Goal: Task Accomplishment & Management: Manage account settings

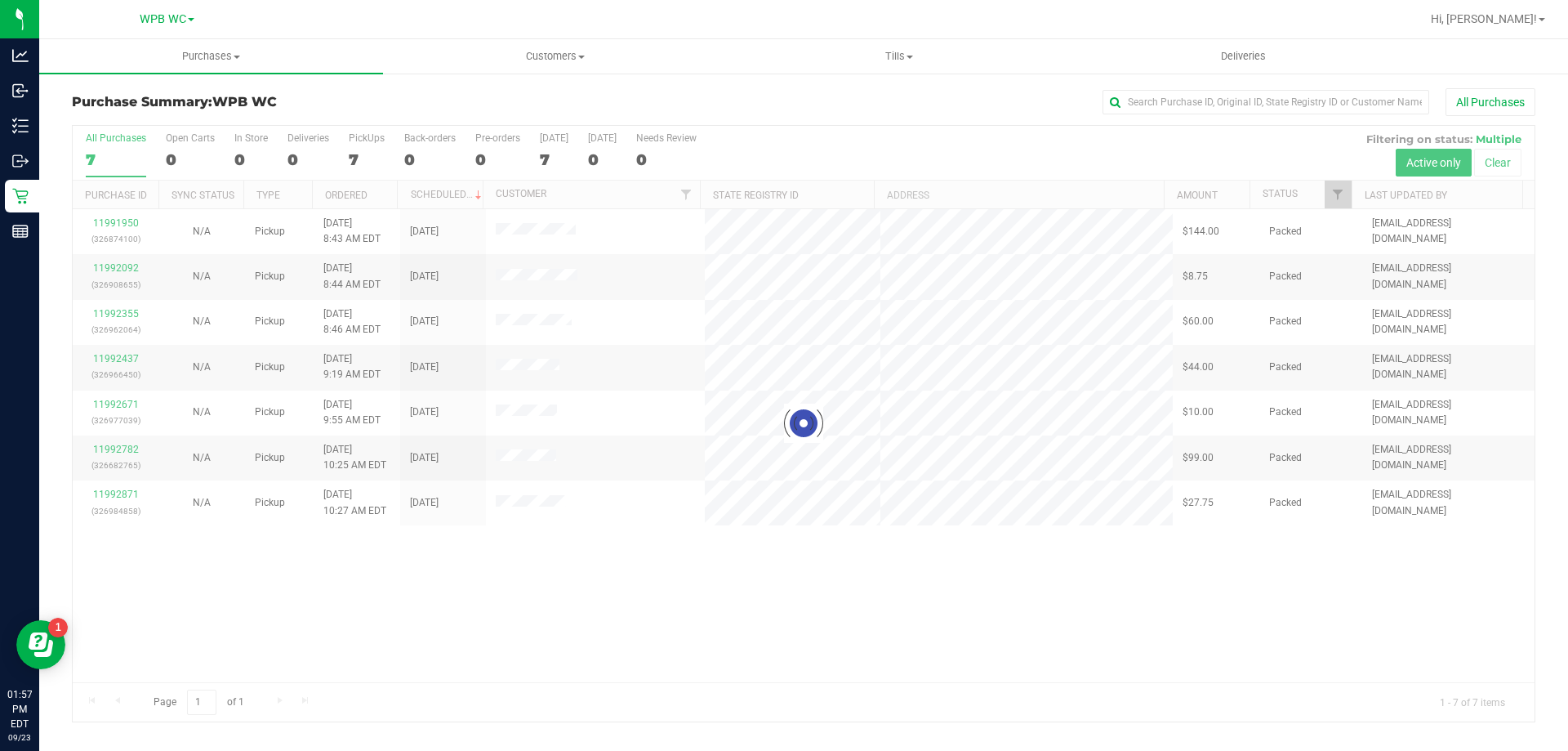
click at [509, 579] on div at bounding box center [803, 423] width 1462 height 595
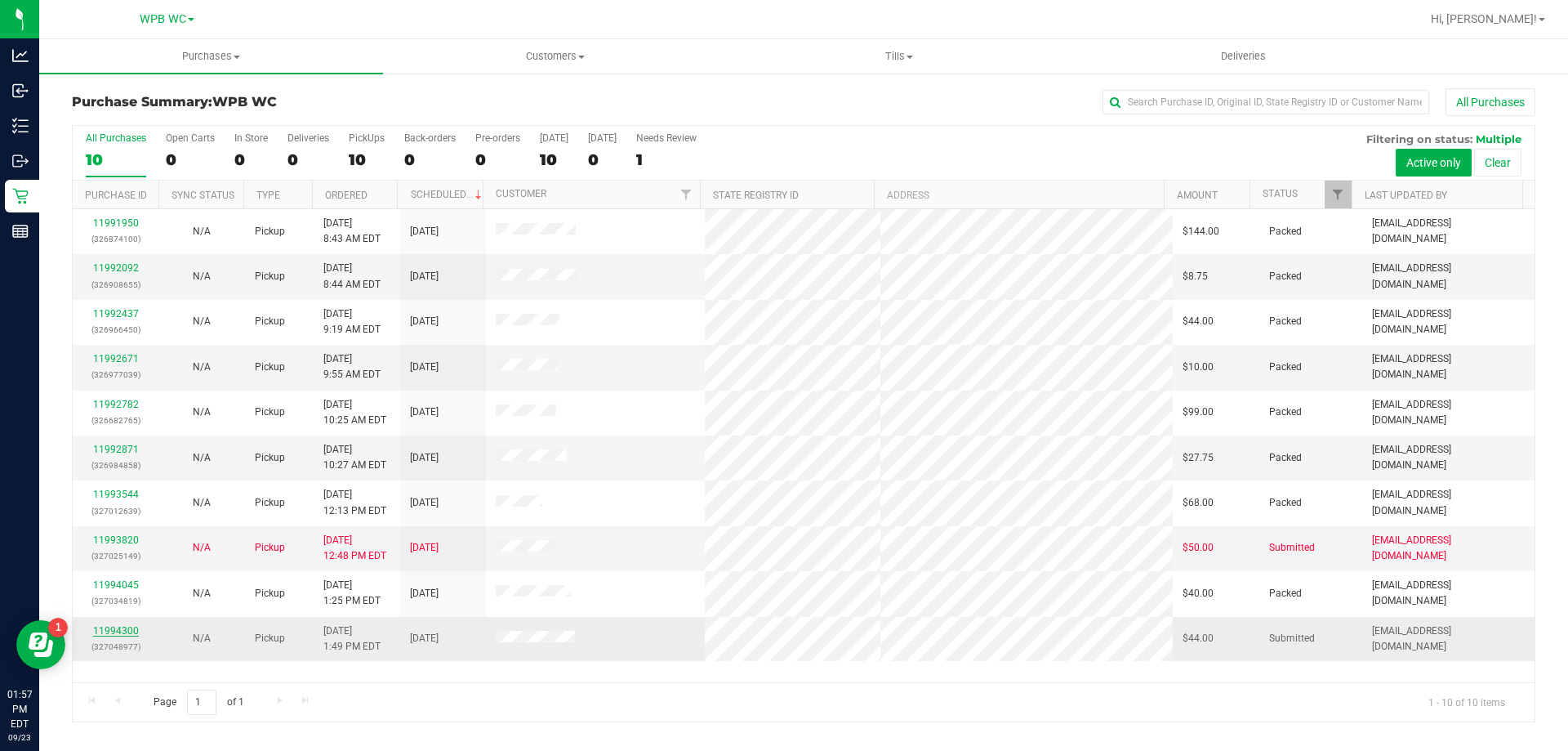
click at [106, 627] on link "11994300" at bounding box center [116, 630] width 46 height 11
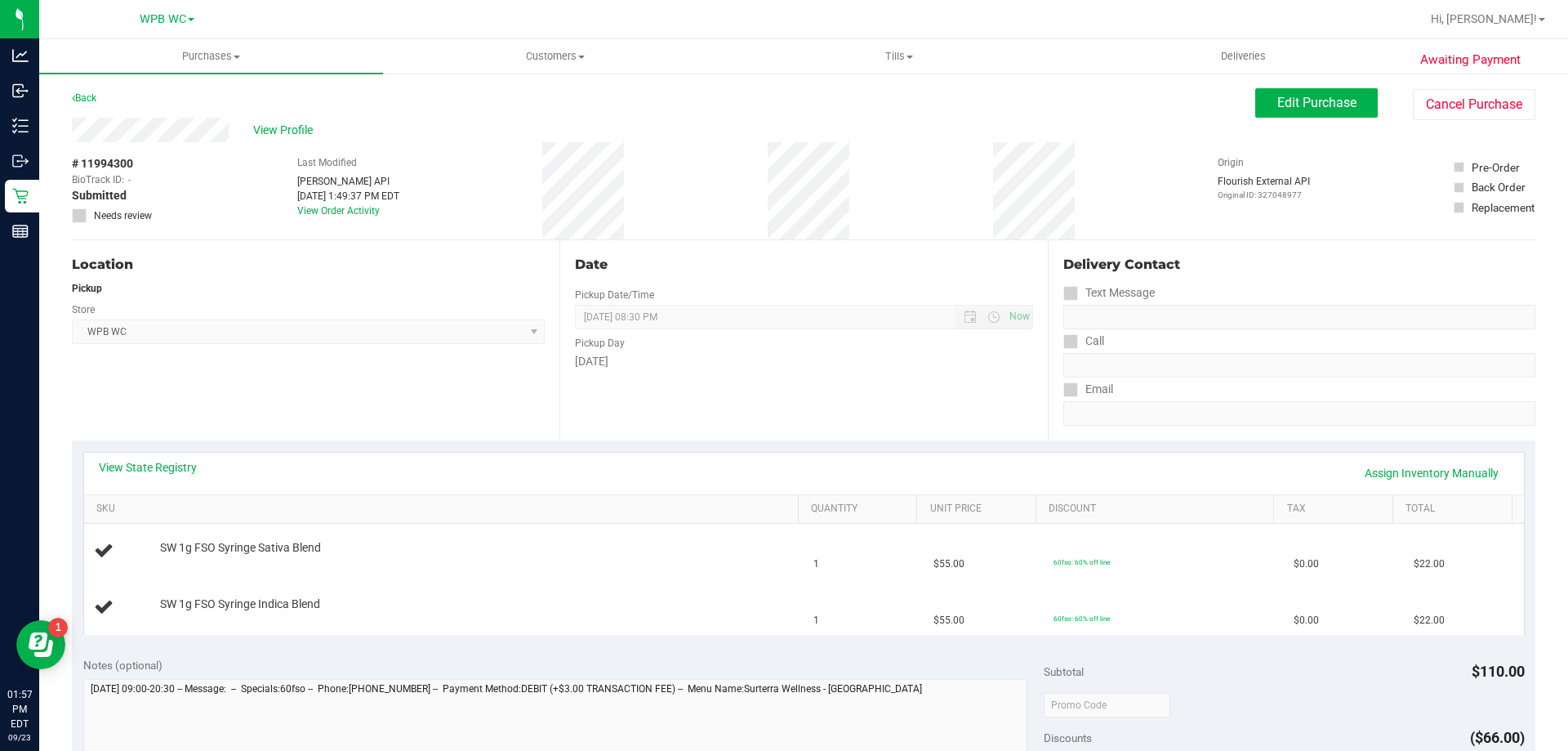
click at [277, 411] on div "Location Pickup Store WPB WC Select Store [PERSON_NAME][GEOGRAPHIC_DATA] [PERSO…" at bounding box center [315, 340] width 487 height 200
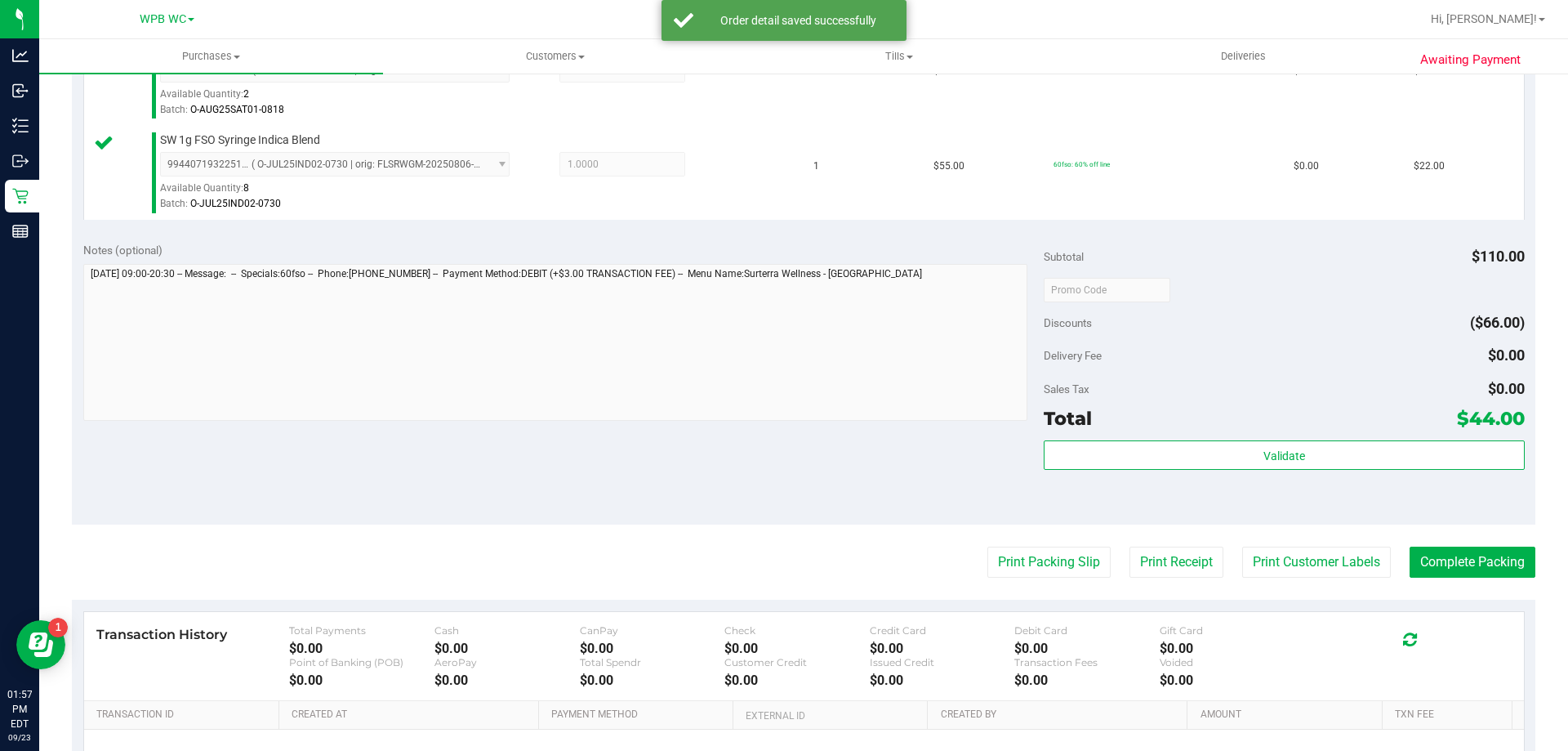
scroll to position [653, 0]
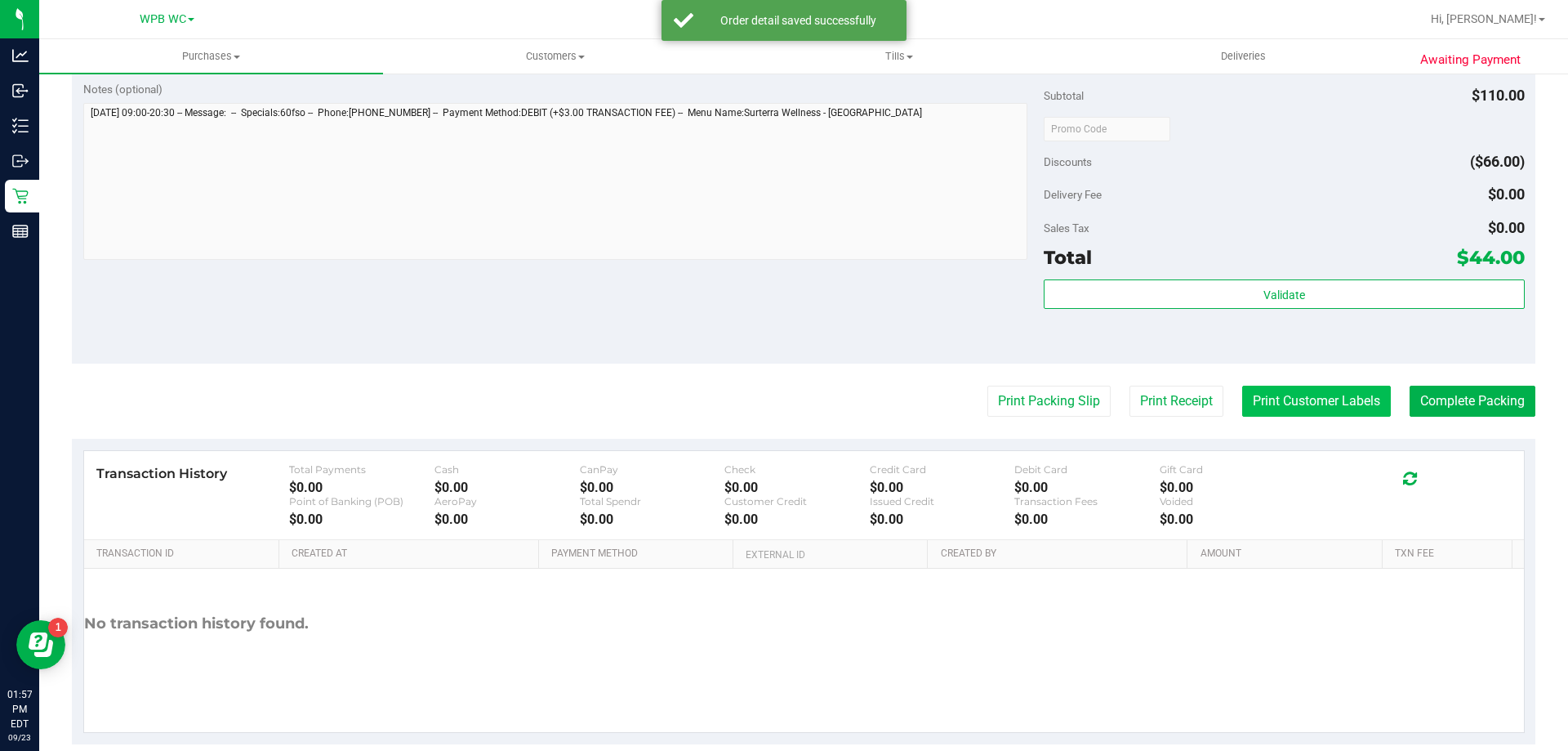
click at [1317, 398] on button "Print Customer Labels" at bounding box center [1317, 401] width 149 height 31
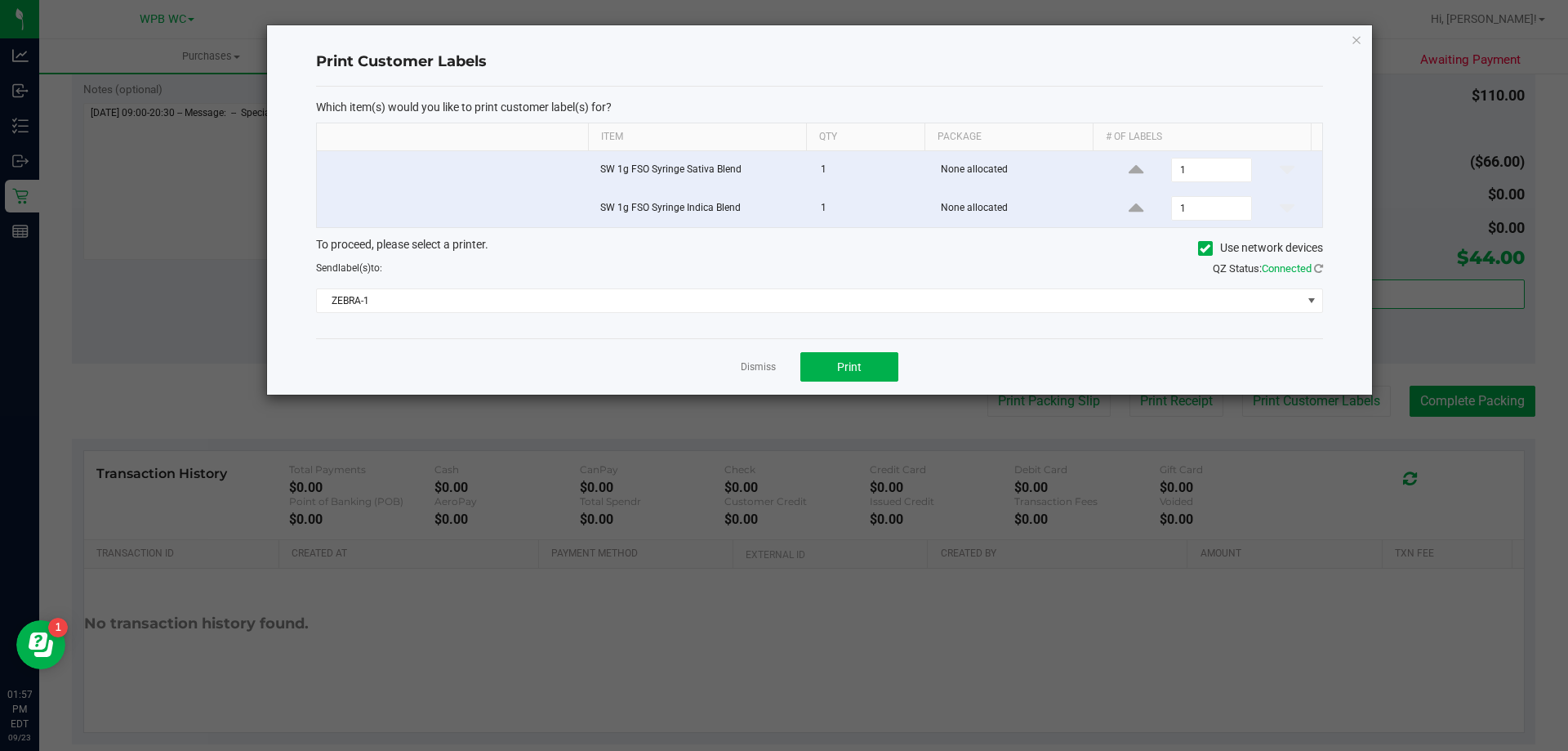
click at [761, 358] on div "Dismiss Print" at bounding box center [819, 366] width 1006 height 56
click at [768, 380] on div "Dismiss Print" at bounding box center [819, 366] width 1006 height 56
click at [755, 365] on link "Dismiss" at bounding box center [758, 367] width 35 height 14
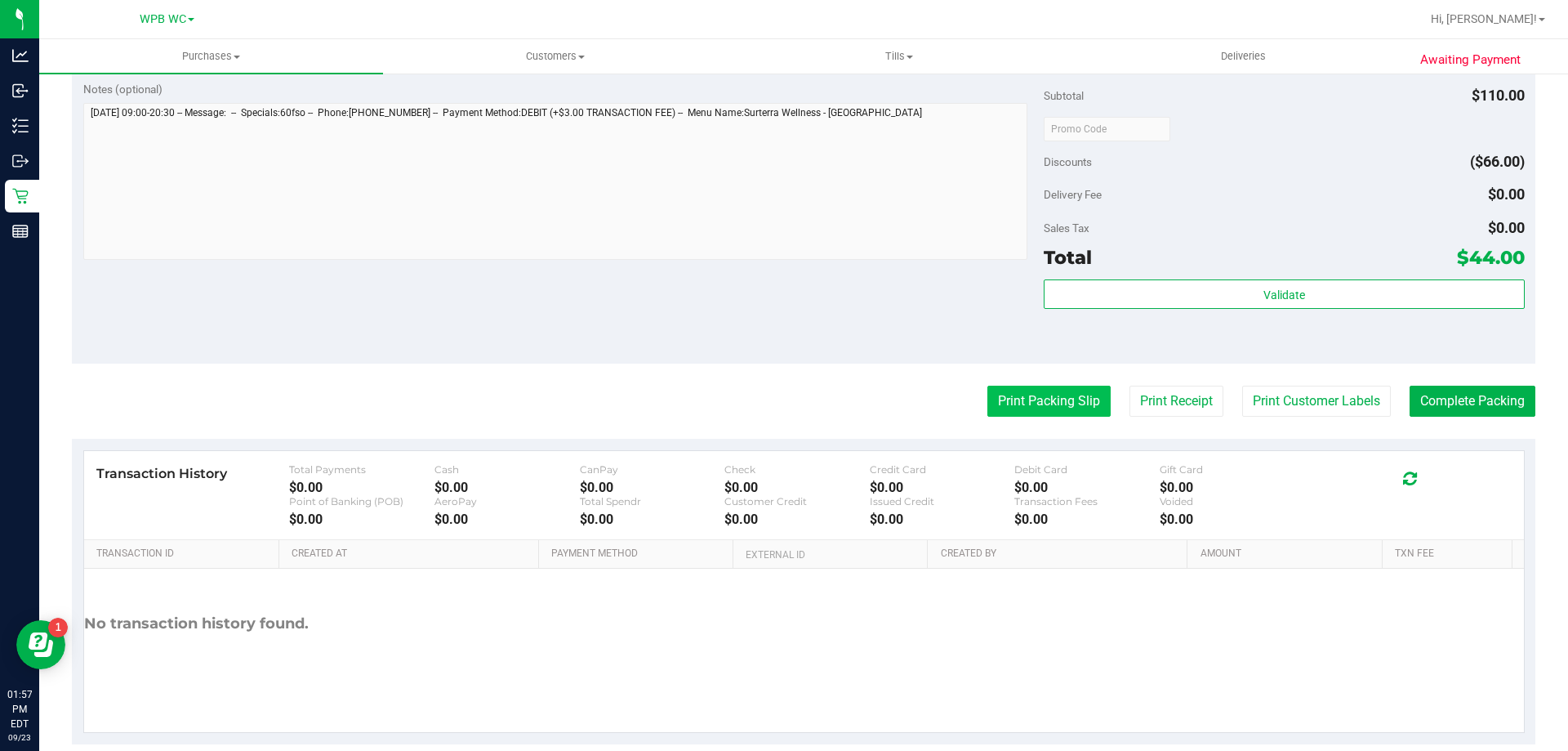
click at [1024, 407] on button "Print Packing Slip" at bounding box center [1049, 401] width 124 height 31
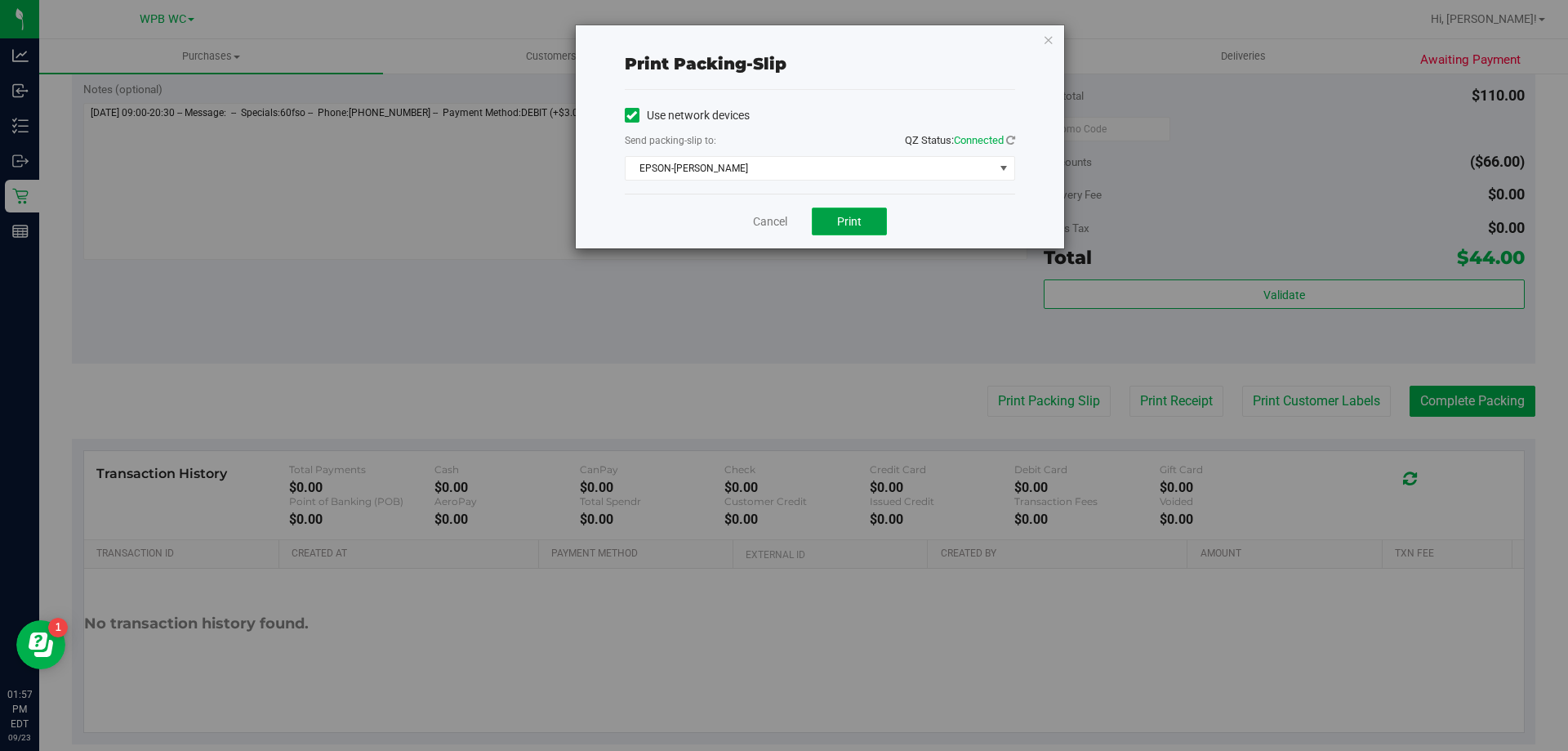
click at [861, 219] on button "Print" at bounding box center [849, 221] width 75 height 28
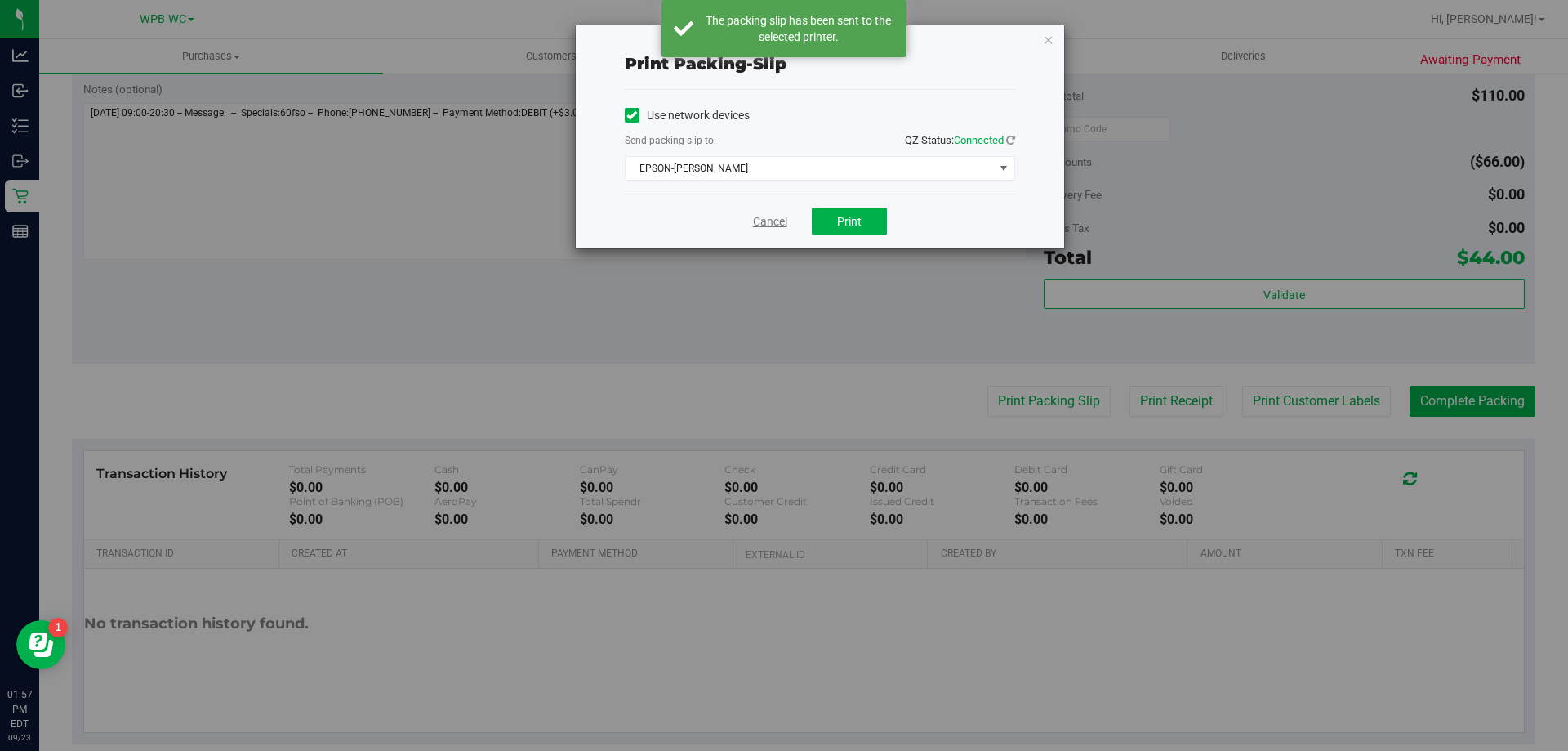
click at [767, 220] on link "Cancel" at bounding box center [770, 222] width 35 height 17
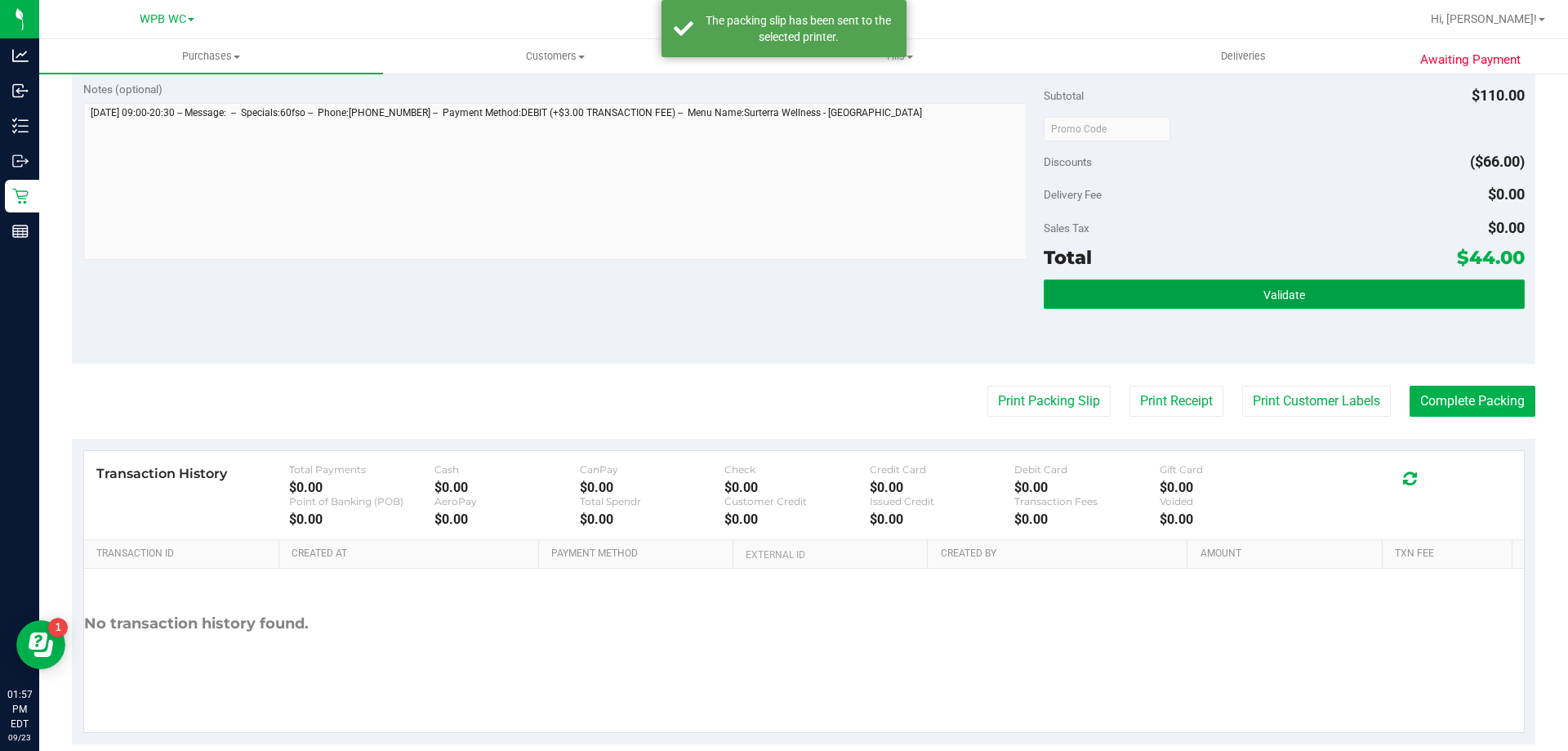
click at [1169, 298] on button "Validate" at bounding box center [1284, 294] width 480 height 29
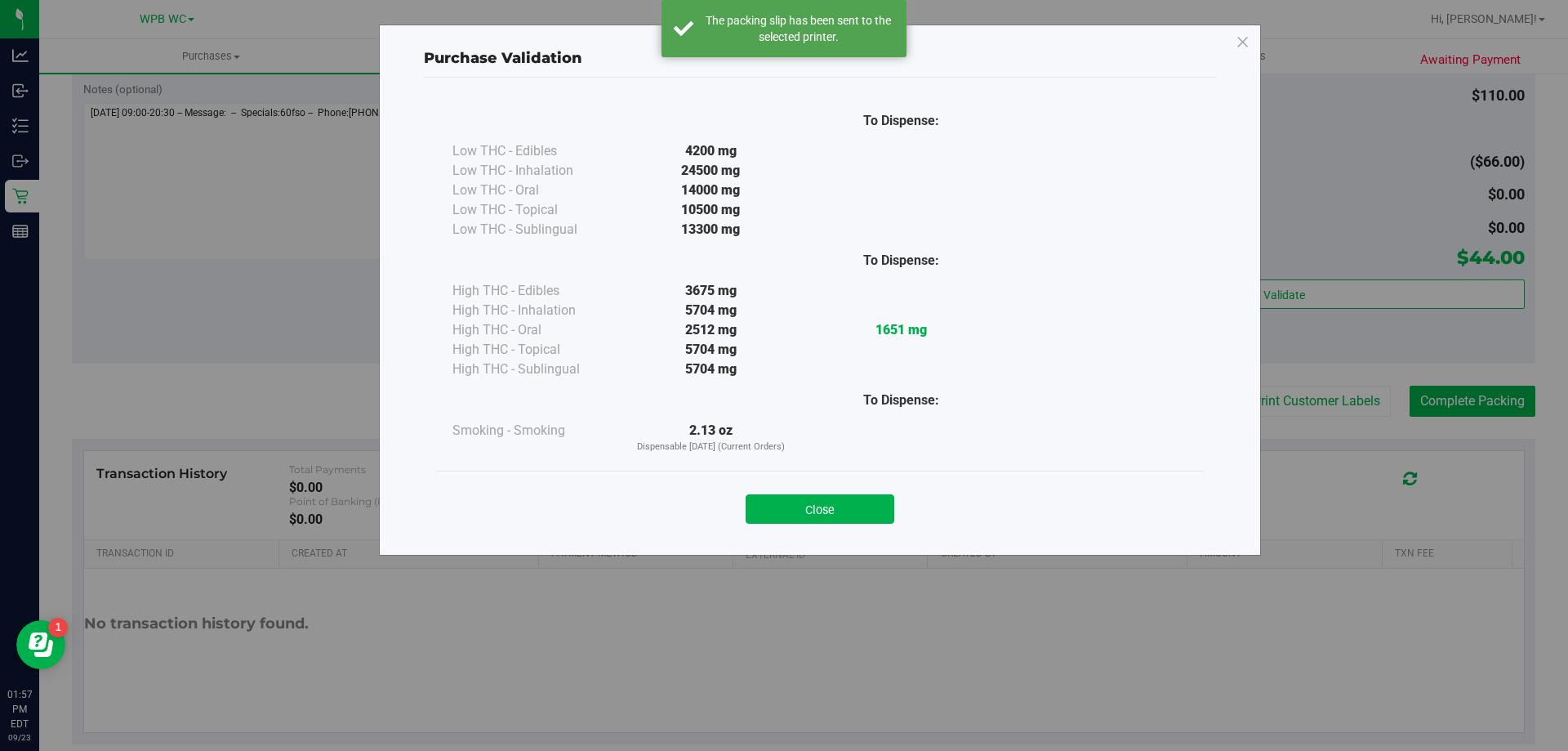
click at [1557, 400] on div "Purchase Validation To Dispense: Low THC - Edibles 4200 mg" at bounding box center [790, 375] width 1580 height 751
click at [857, 475] on div "Close" at bounding box center [820, 503] width 767 height 67
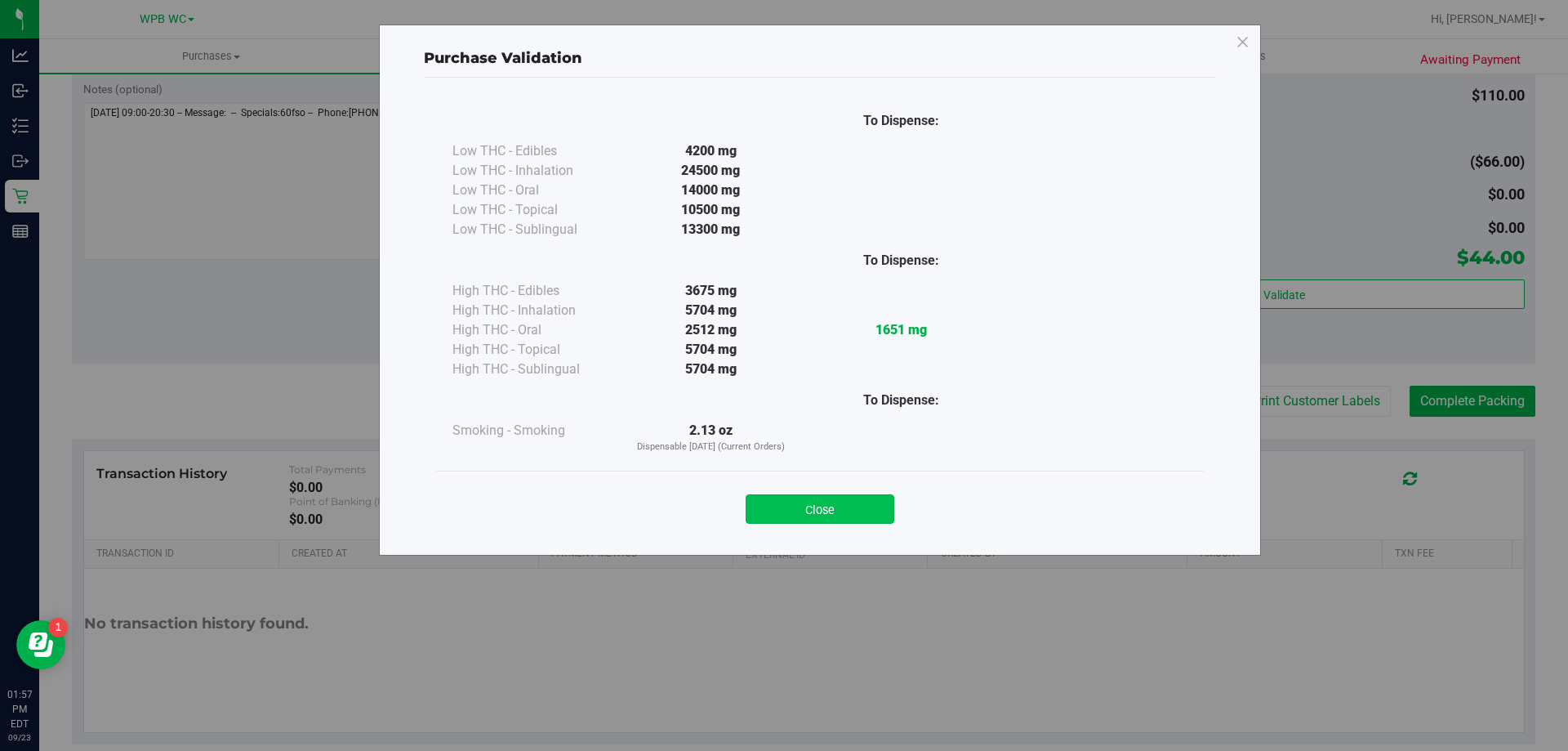
click at [863, 500] on button "Close" at bounding box center [820, 509] width 149 height 29
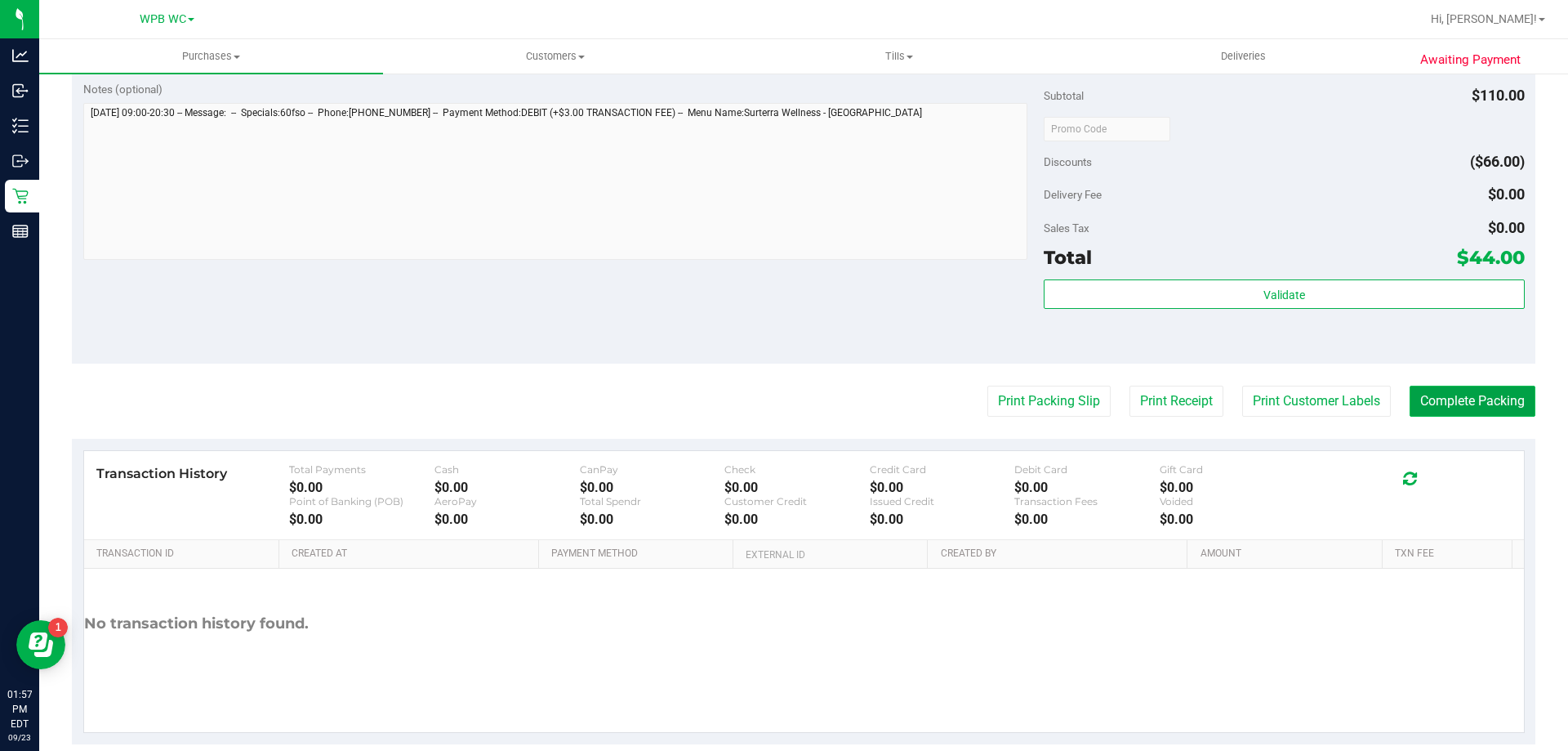
click at [1512, 400] on button "Complete Packing" at bounding box center [1472, 401] width 126 height 31
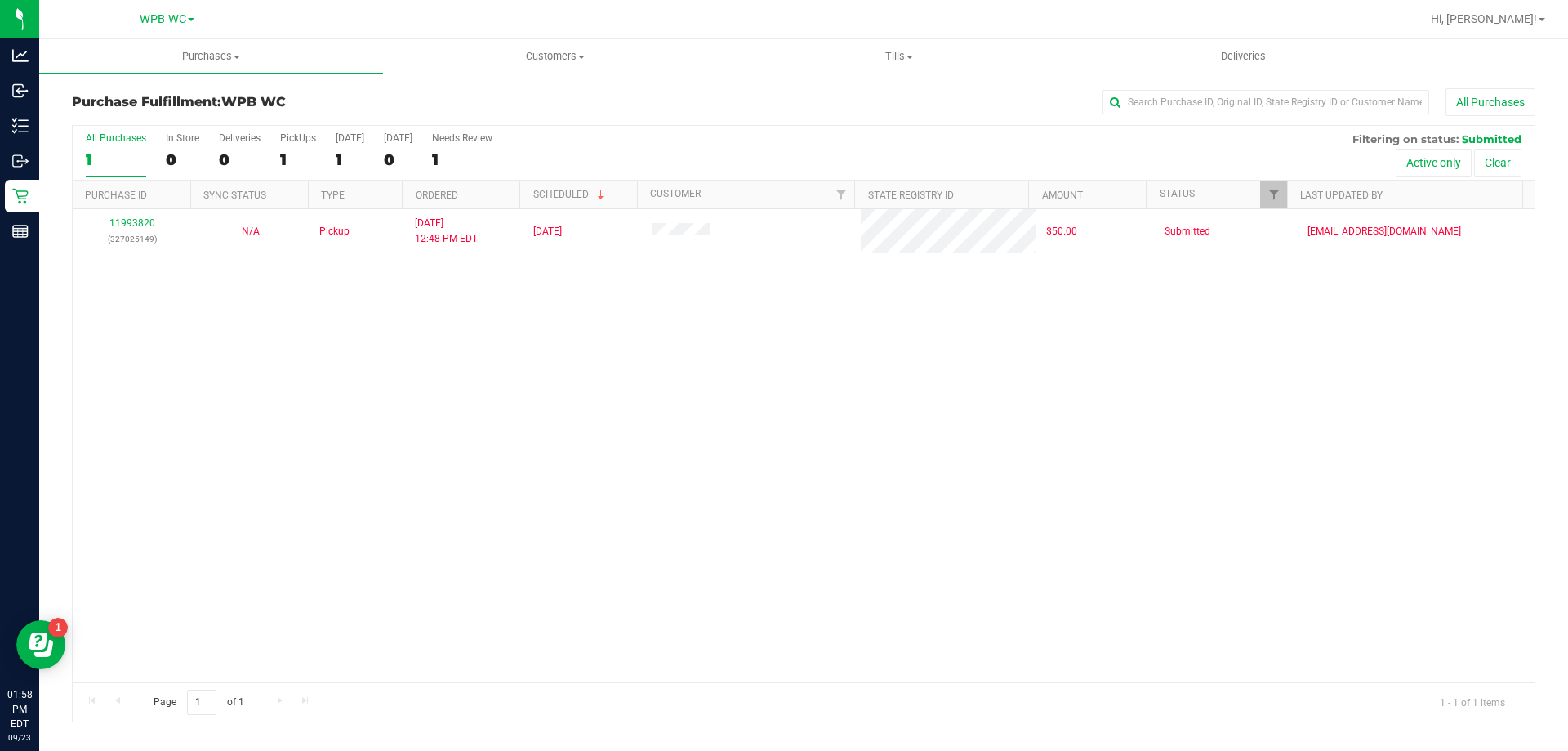
click at [379, 336] on div "11993820 (327025149) N/A Pickup [DATE] 12:48 PM EDT 9/23/2025 $50.00 Submitted …" at bounding box center [803, 445] width 1462 height 473
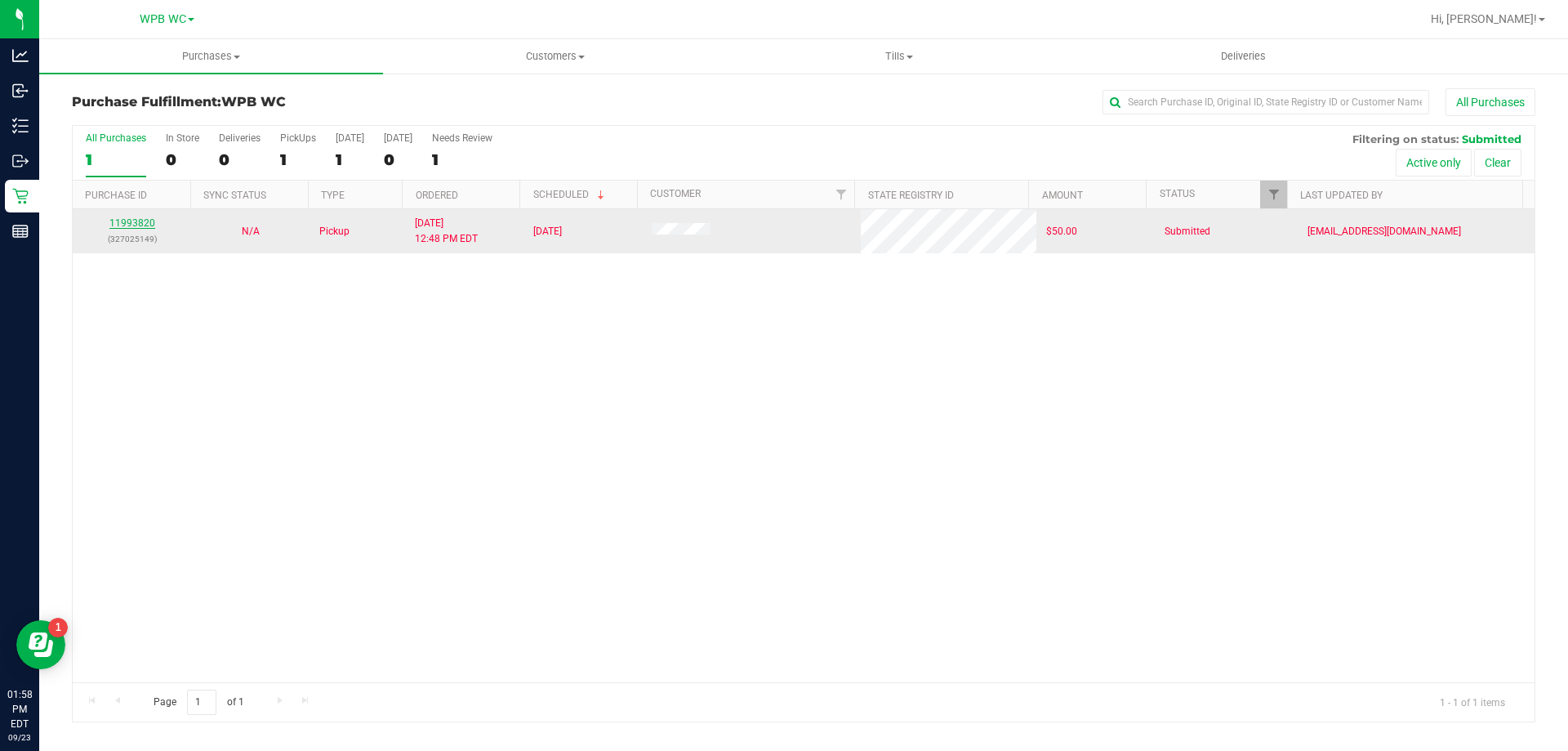
click at [127, 225] on link "11993820" at bounding box center [132, 222] width 46 height 11
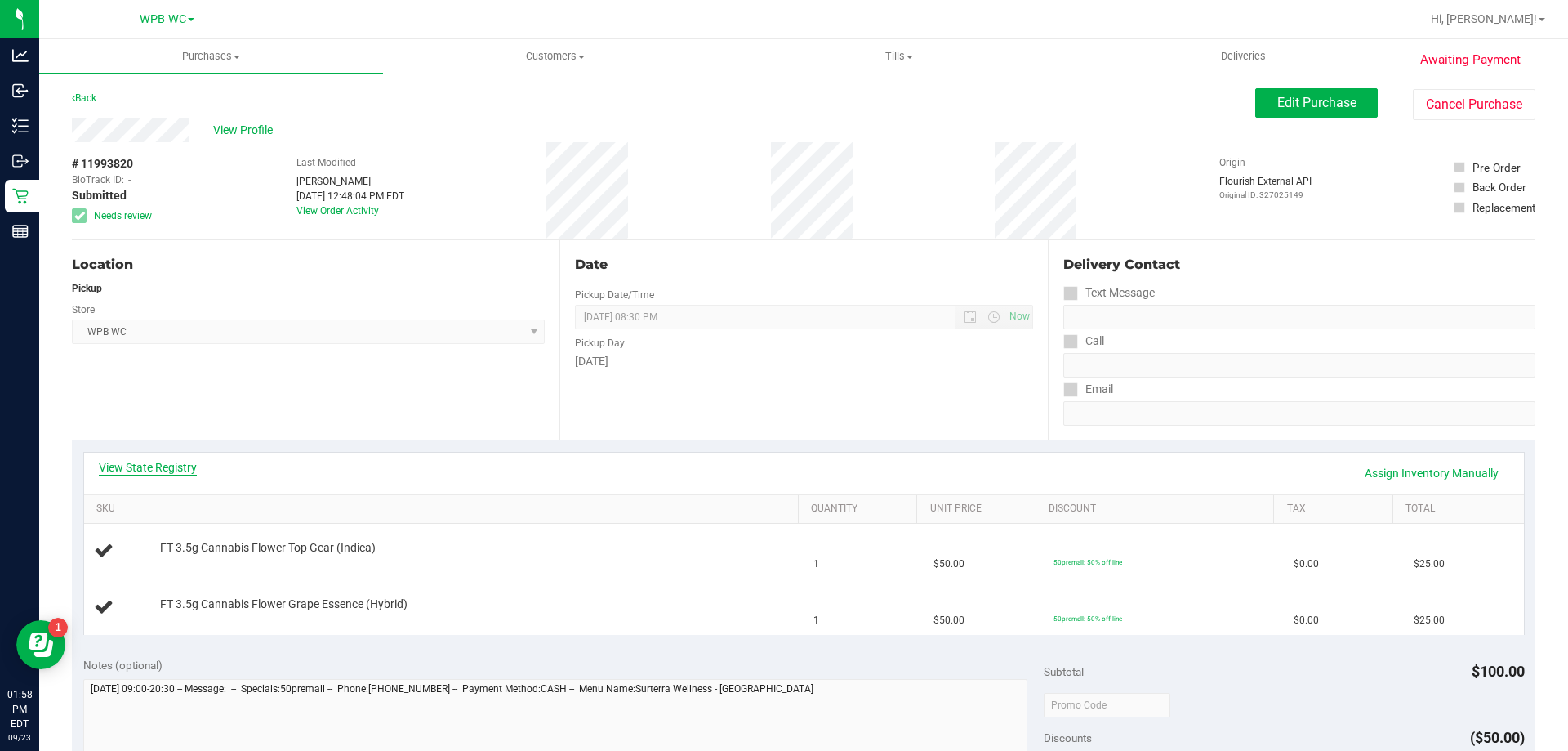
click at [152, 469] on link "View State Registry" at bounding box center [147, 467] width 98 height 16
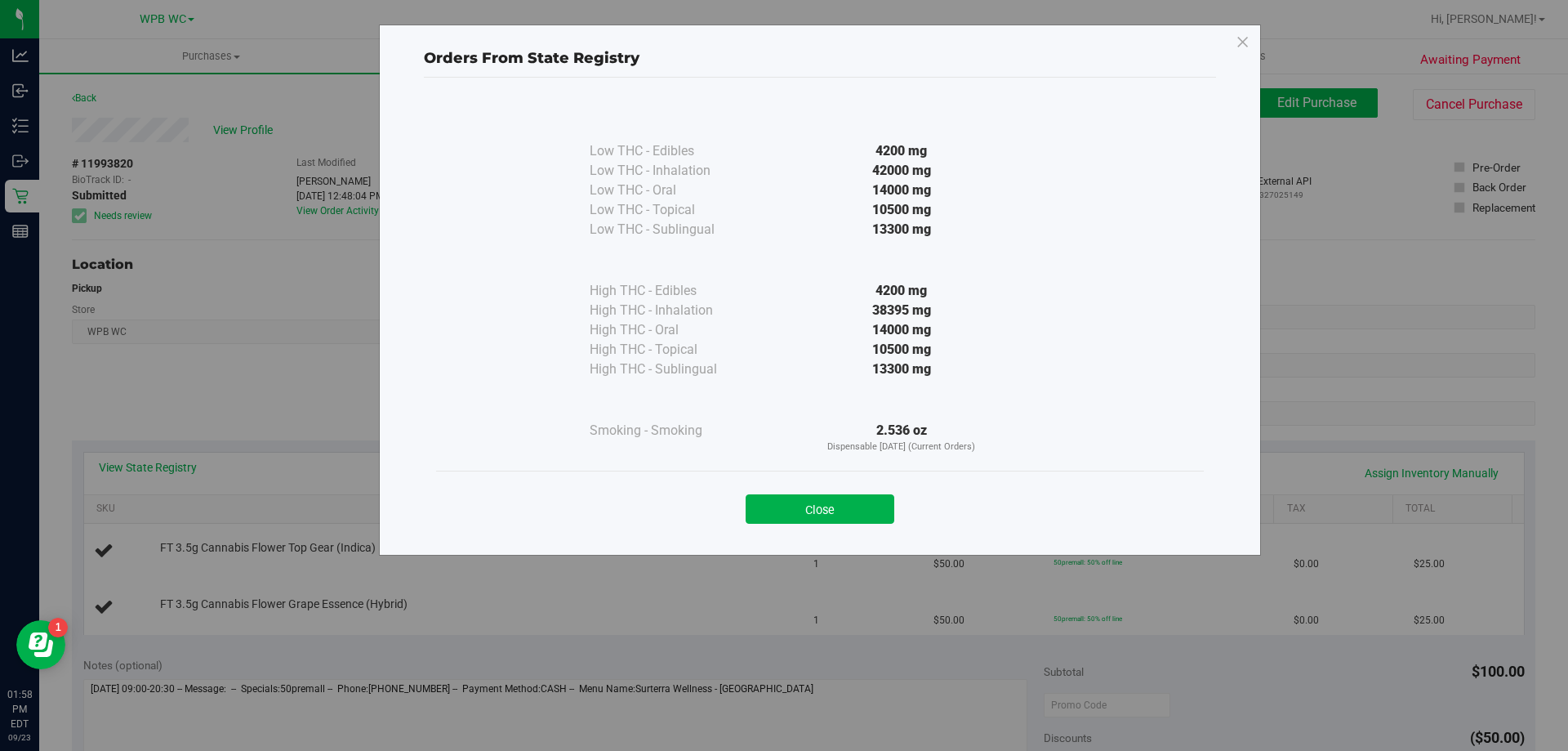
click at [784, 498] on button "Close" at bounding box center [820, 509] width 149 height 29
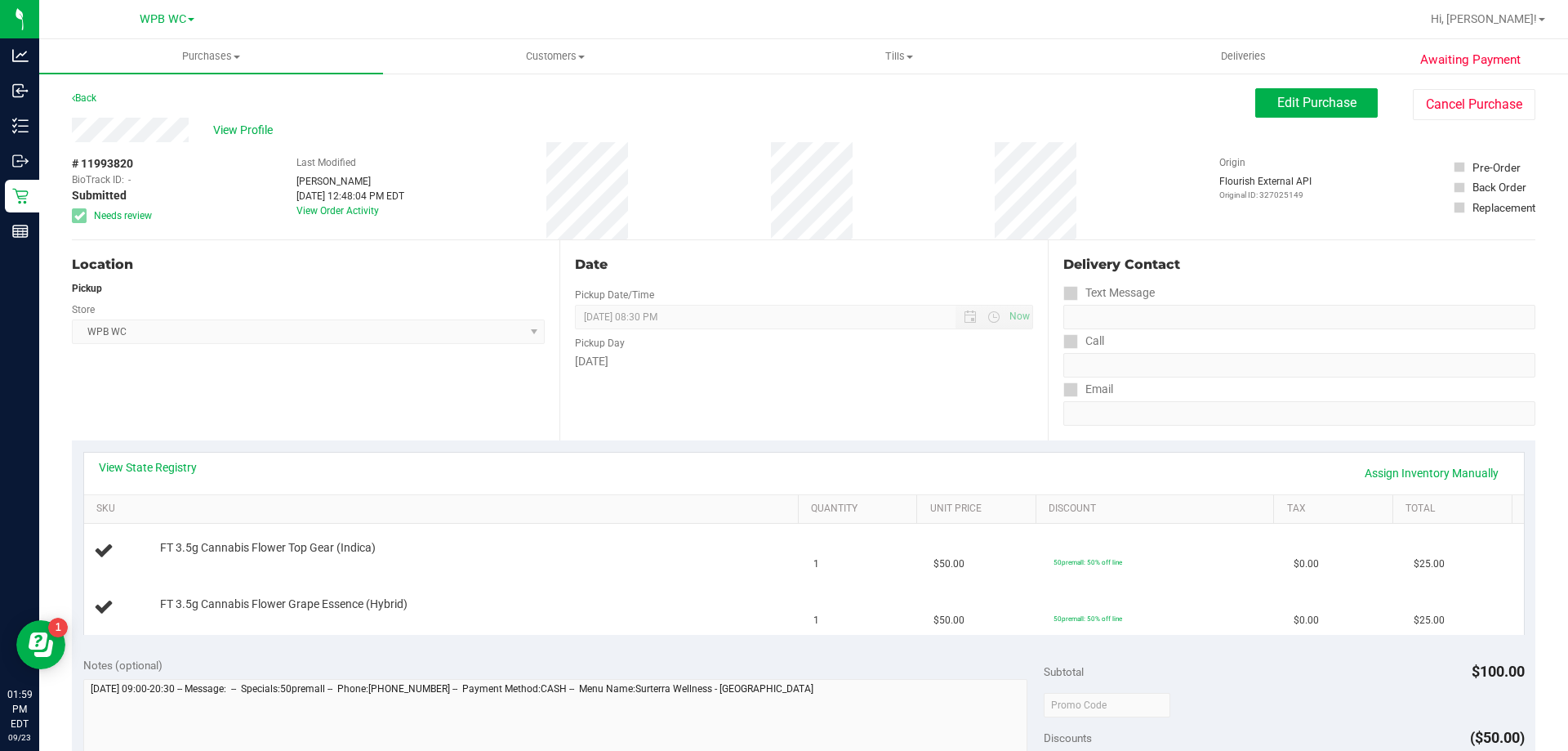
click at [851, 380] on div "Date Pickup Date/Time [DATE] Now [DATE] 08:30 PM Now Pickup Day [DATE]" at bounding box center [803, 340] width 487 height 200
click at [286, 454] on div "View State Registry Assign Inventory Manually" at bounding box center [803, 474] width 1439 height 41
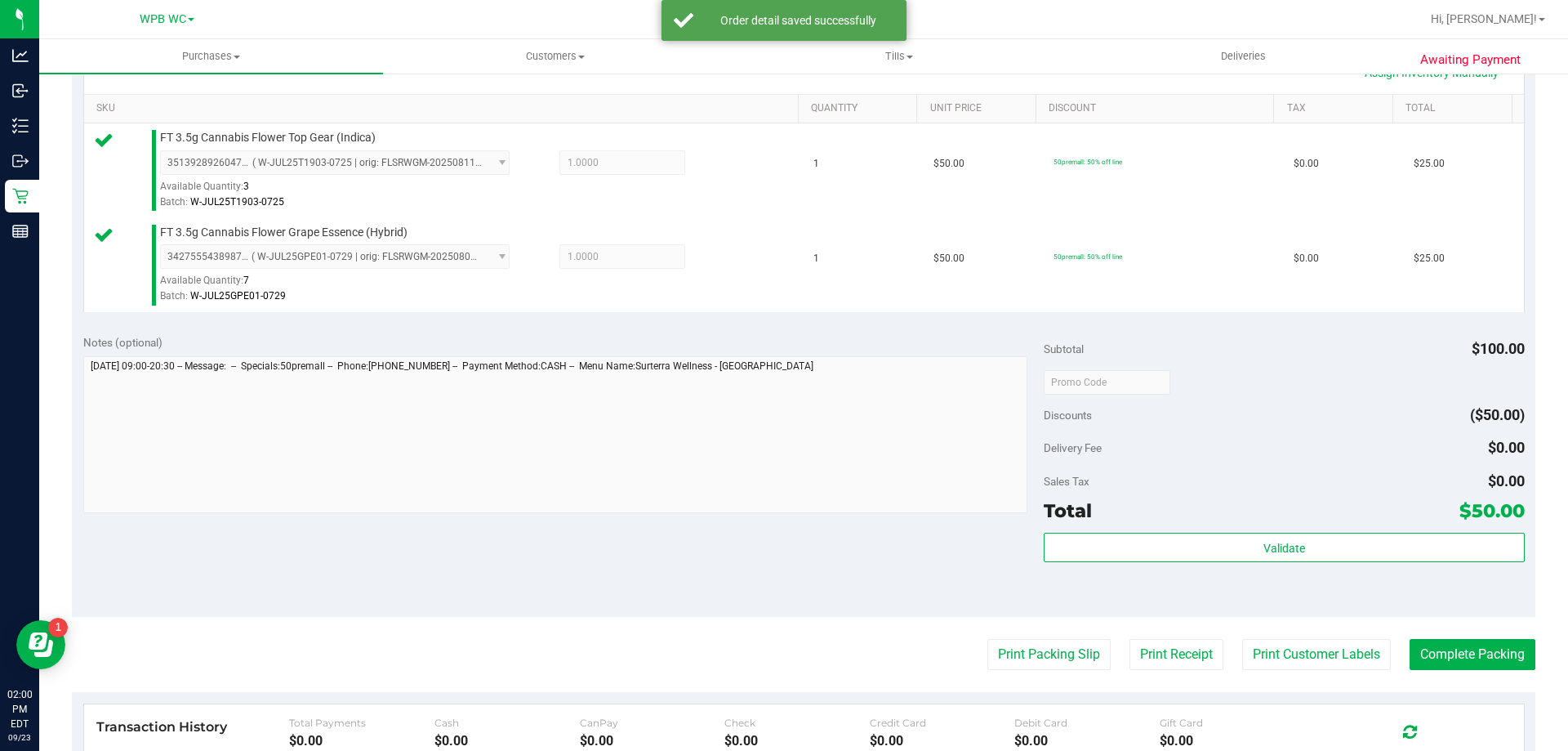
scroll to position [490, 0]
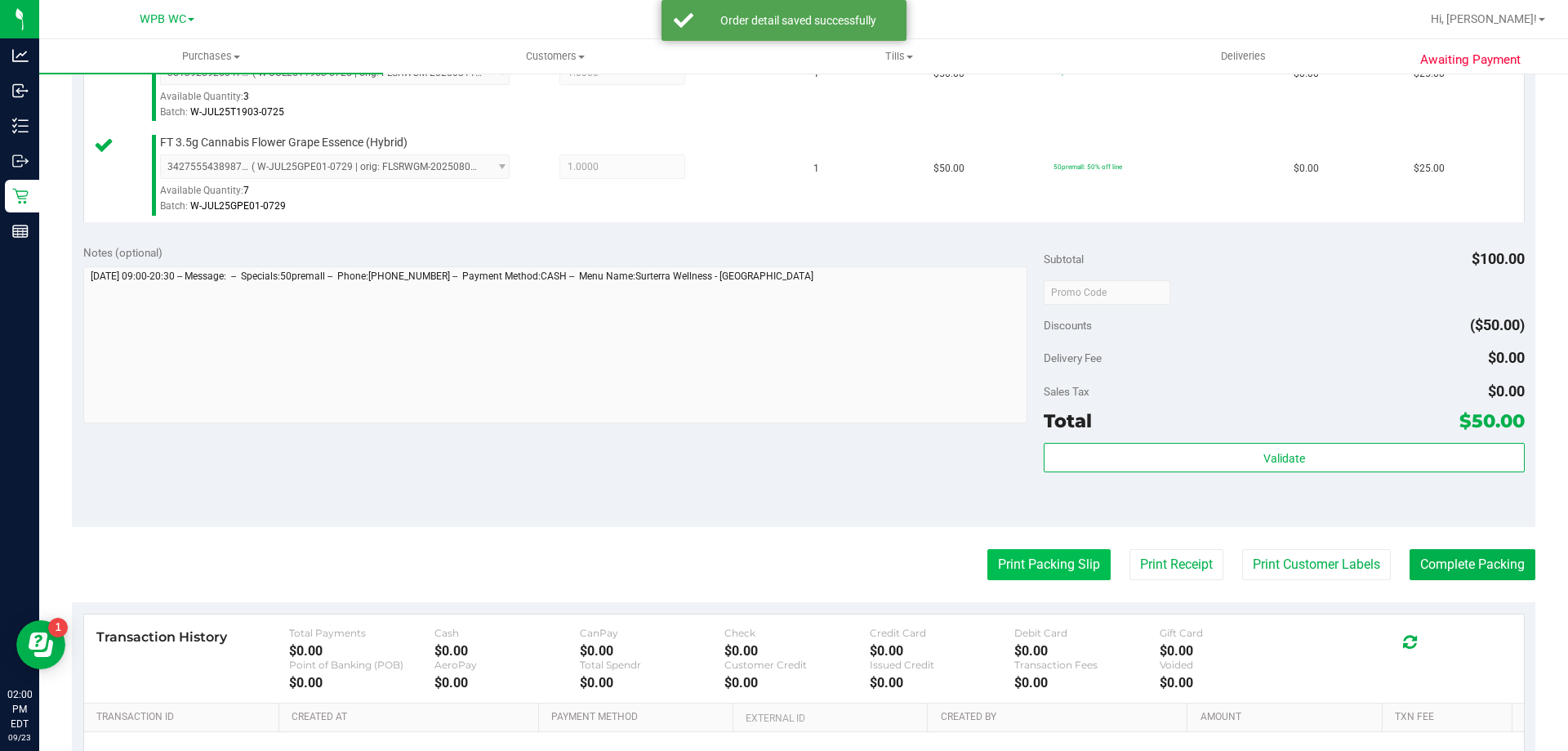
click at [1064, 572] on button "Print Packing Slip" at bounding box center [1049, 564] width 124 height 31
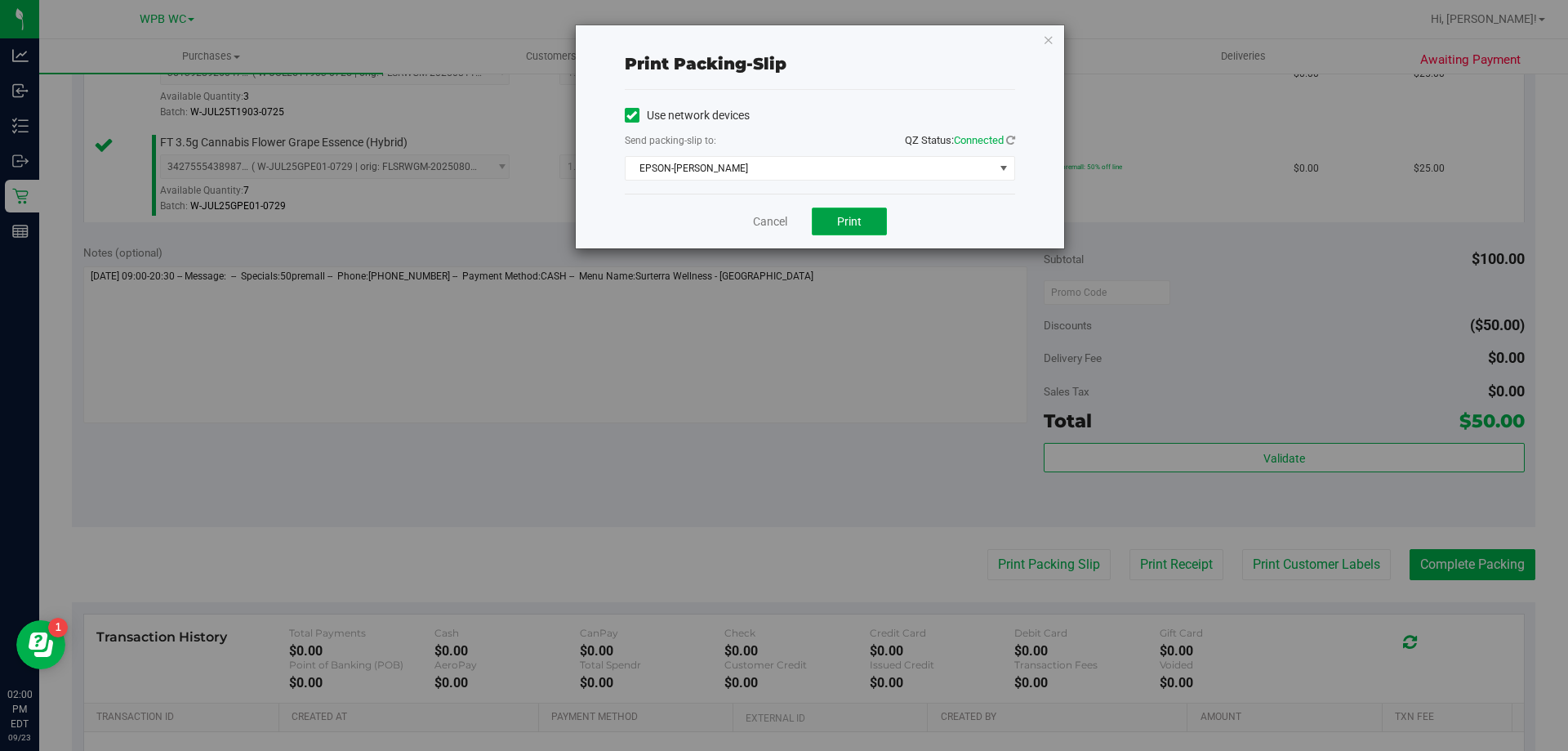
click at [844, 226] on span "Print" at bounding box center [849, 221] width 24 height 13
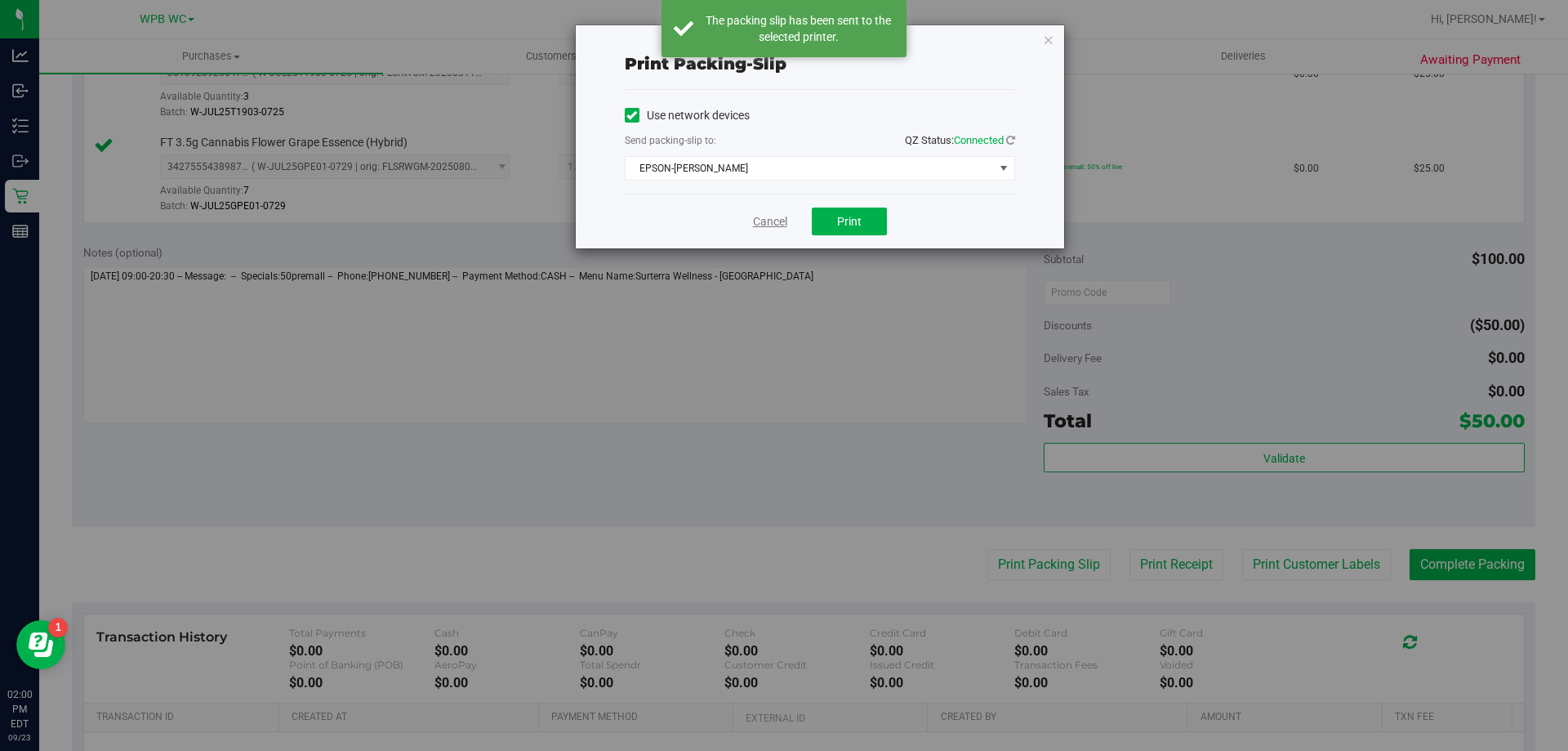
click at [764, 230] on link "Cancel" at bounding box center [770, 222] width 35 height 17
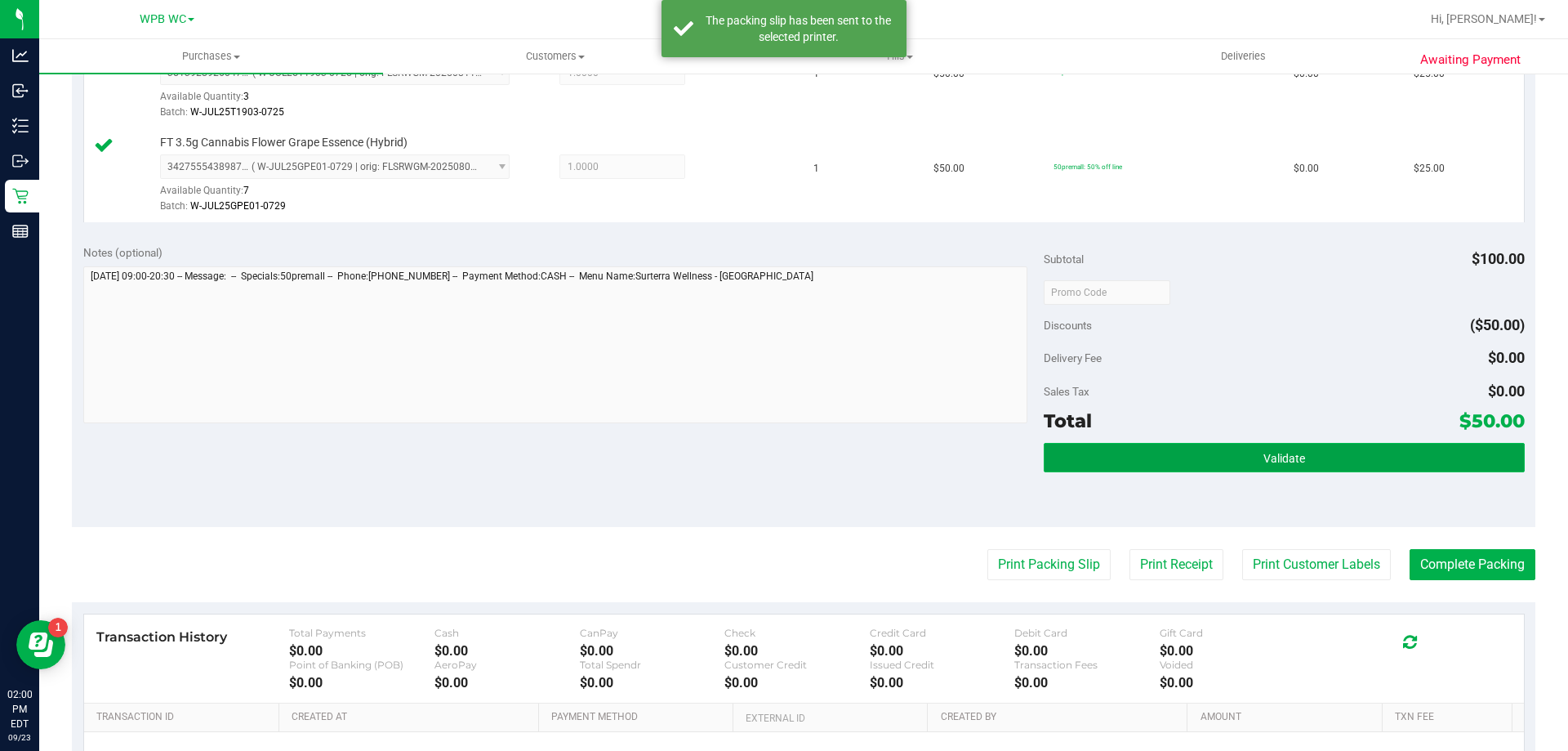
click at [1294, 469] on button "Validate" at bounding box center [1284, 457] width 480 height 29
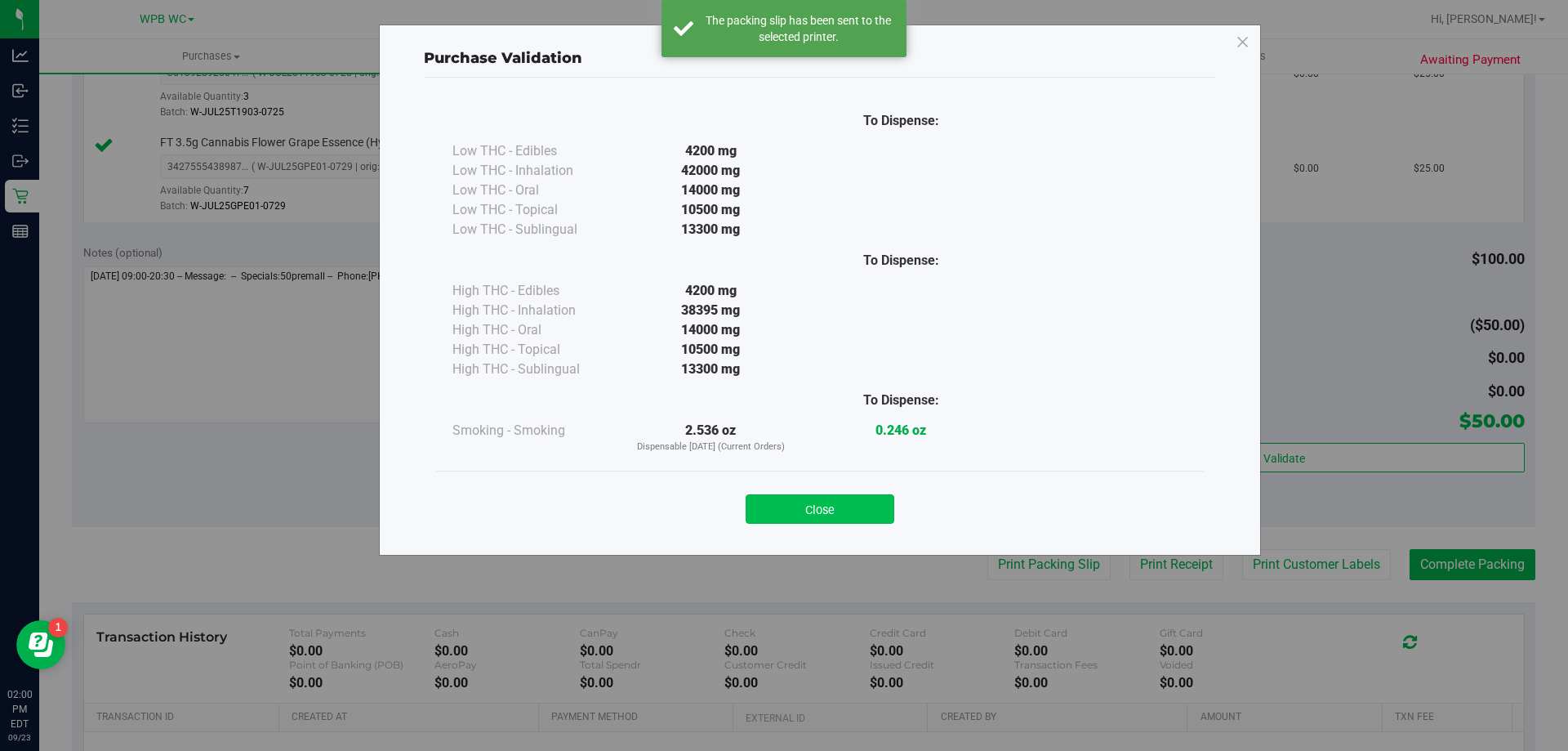
click at [860, 508] on button "Close" at bounding box center [820, 509] width 149 height 29
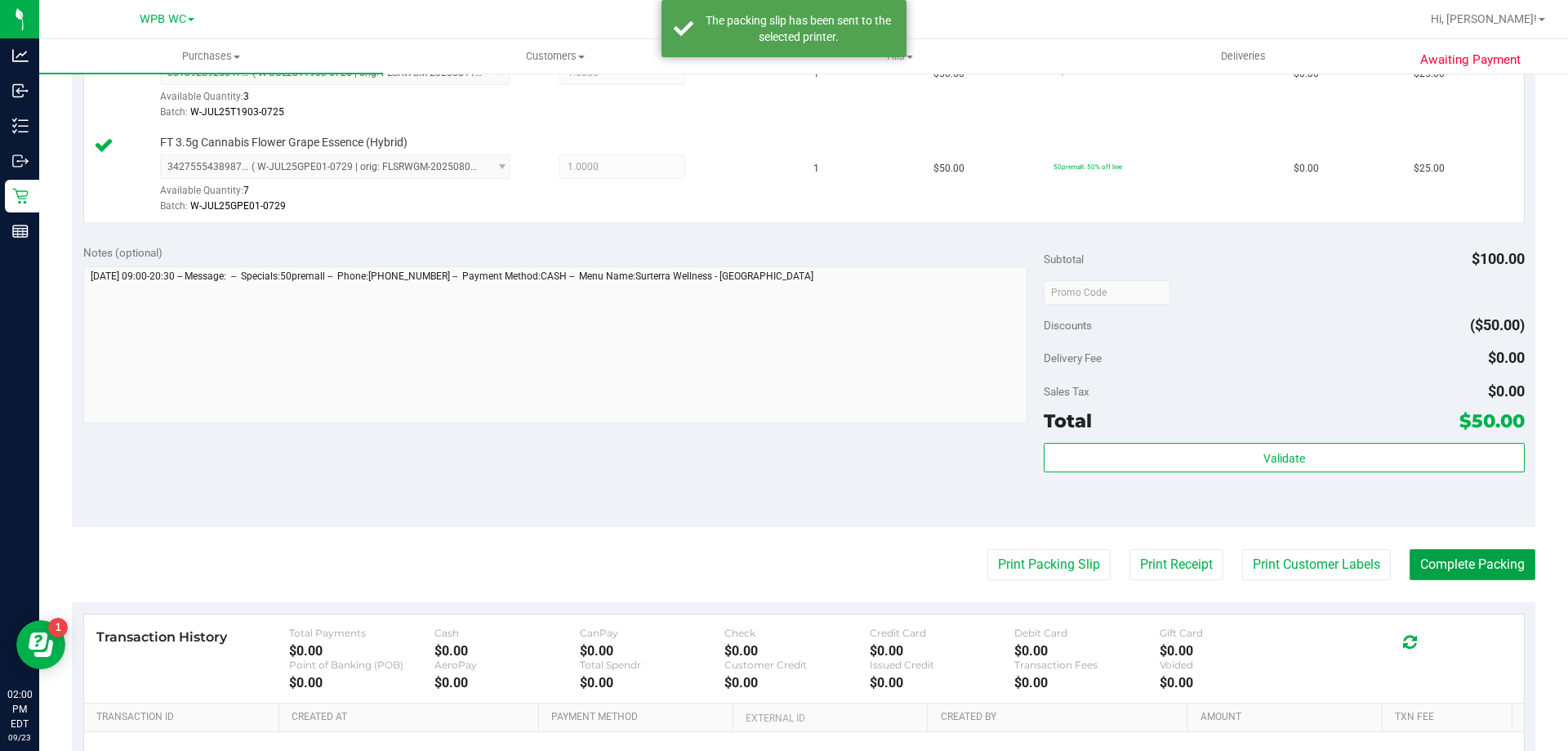
click at [1470, 561] on button "Complete Packing" at bounding box center [1472, 564] width 126 height 31
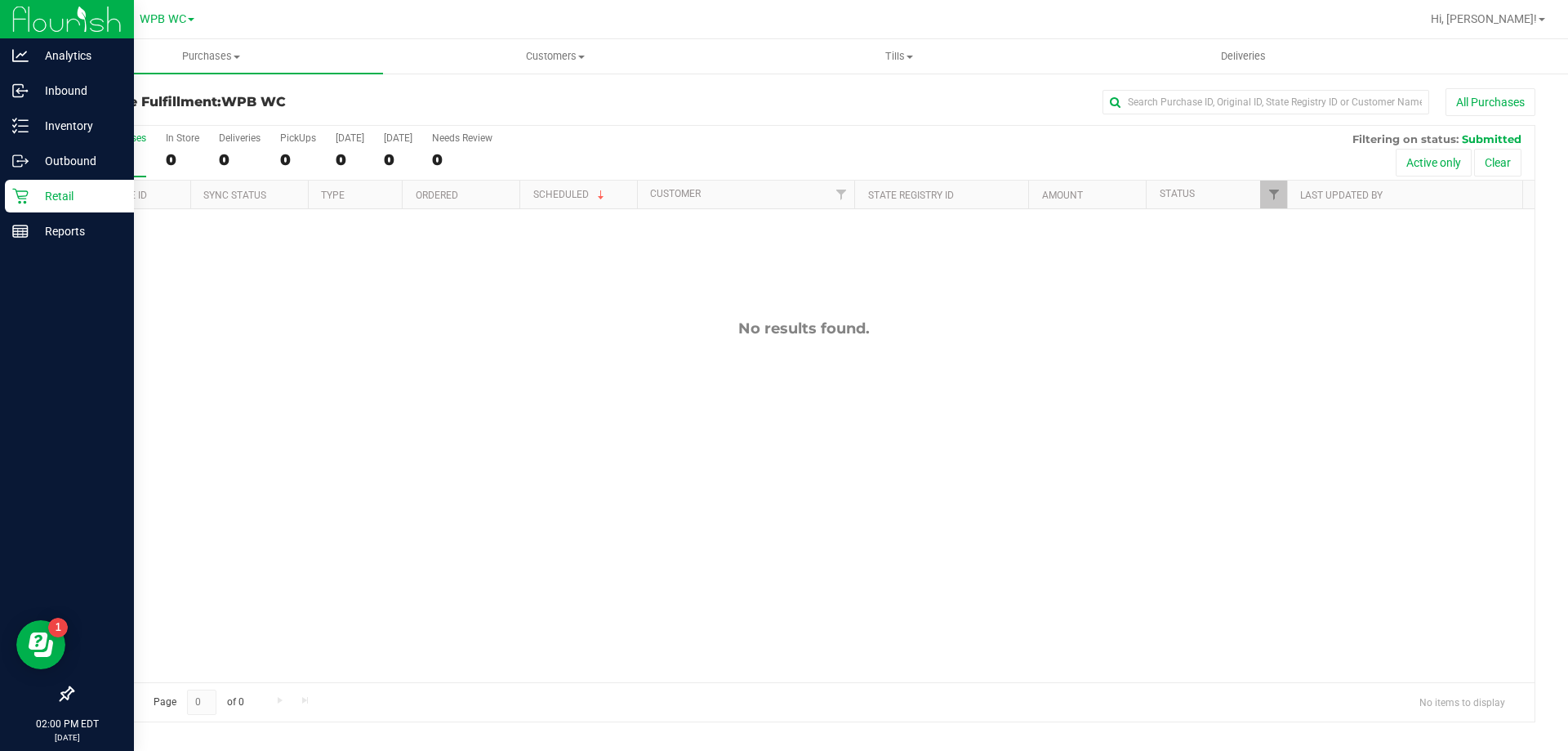
click at [52, 193] on p "Retail" at bounding box center [77, 195] width 98 height 20
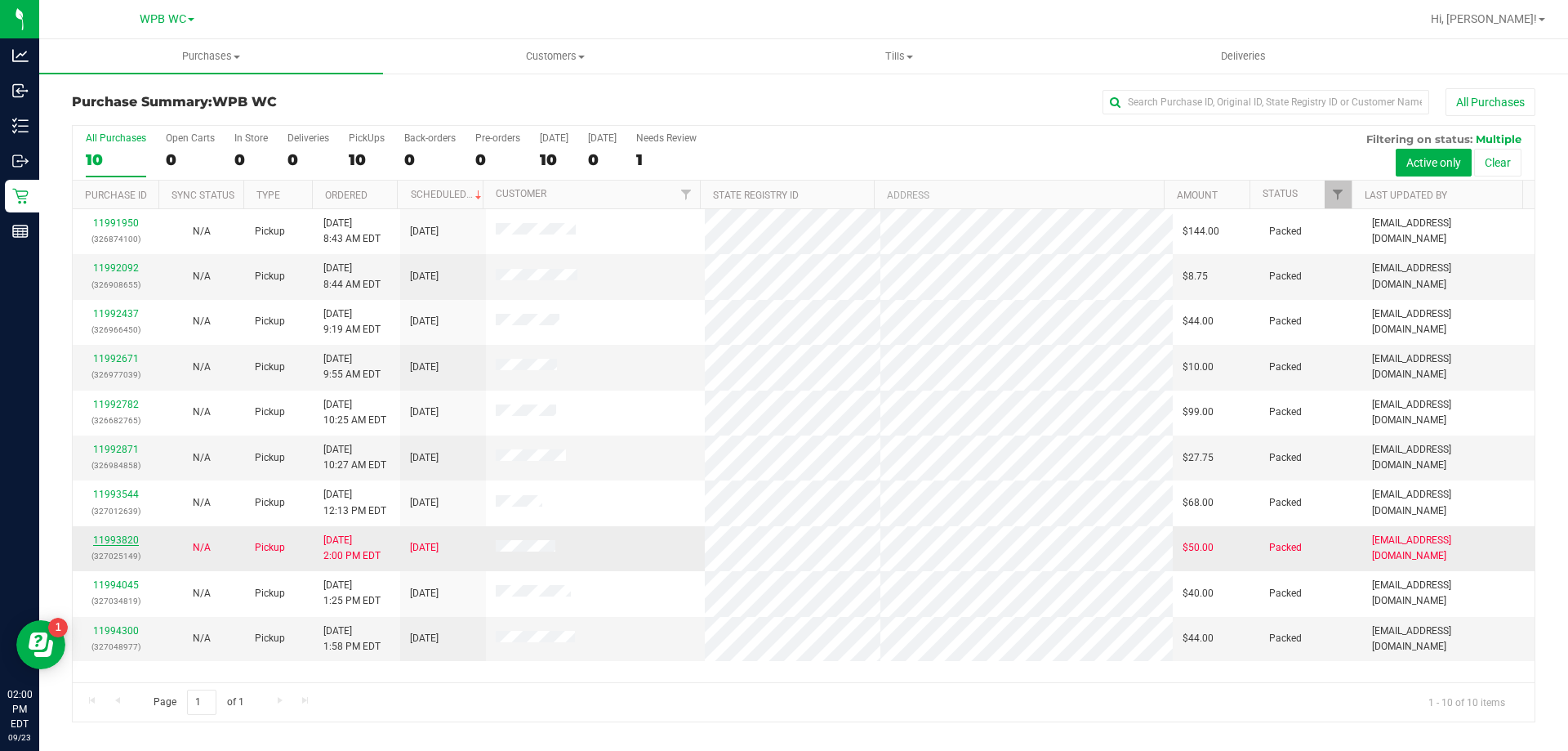
click at [123, 539] on link "11993820" at bounding box center [116, 539] width 46 height 11
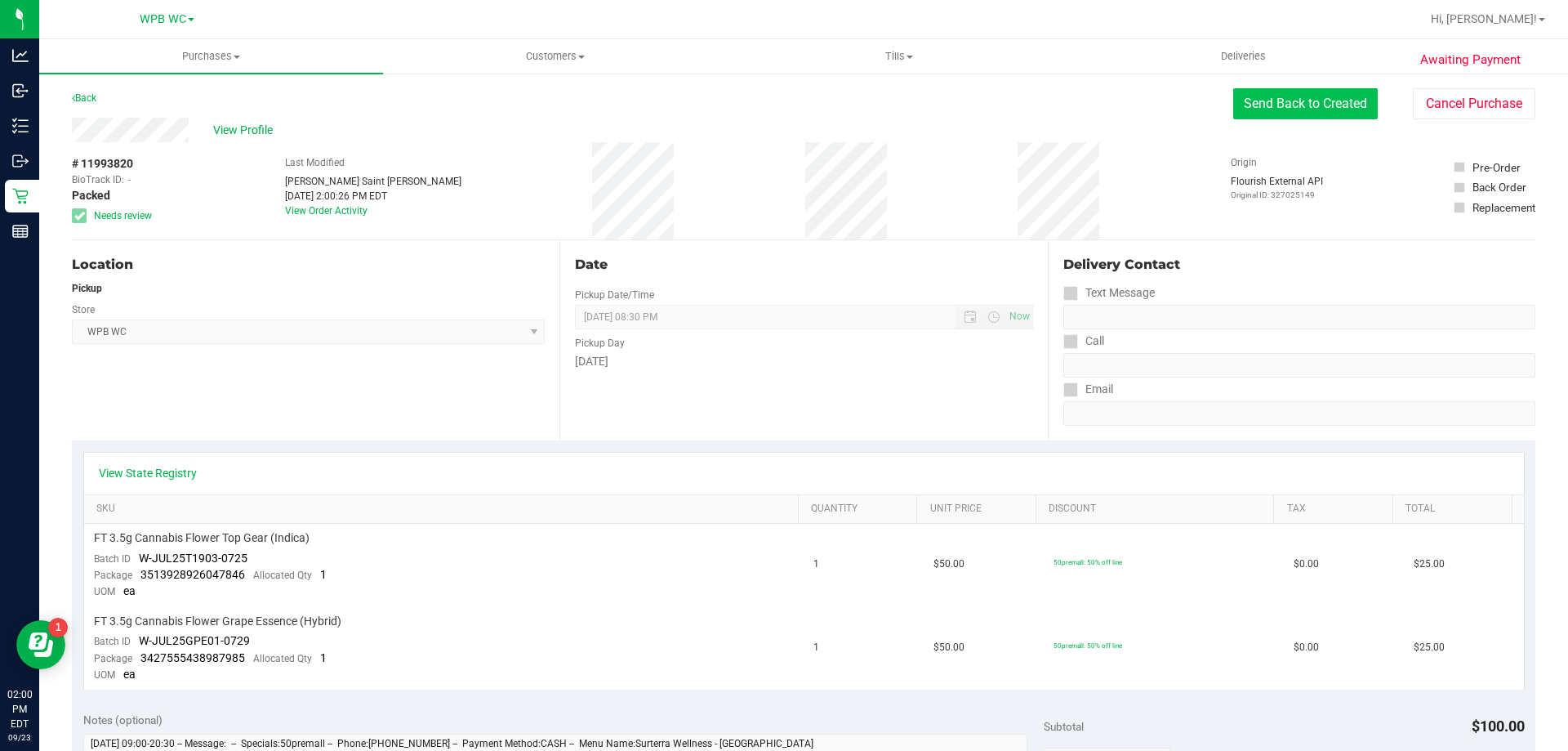
click at [1299, 116] on button "Send Back to Created" at bounding box center [1305, 104] width 144 height 31
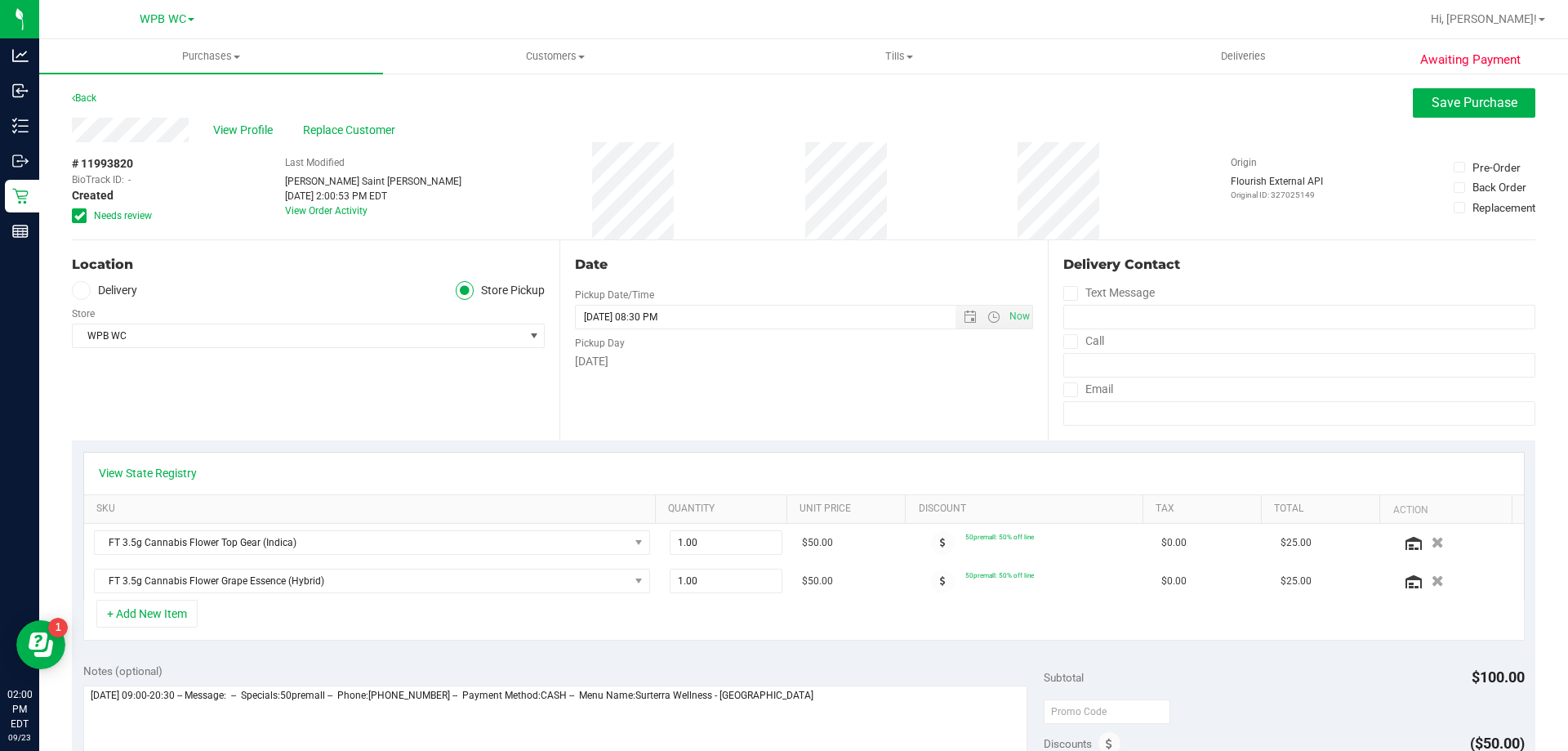
click at [90, 218] on label "Needs review" at bounding box center [112, 215] width 82 height 15
click at [0, 0] on input "Needs review" at bounding box center [0, 0] width 0 height 0
click at [1468, 101] on span "Save Purchase" at bounding box center [1474, 103] width 86 height 16
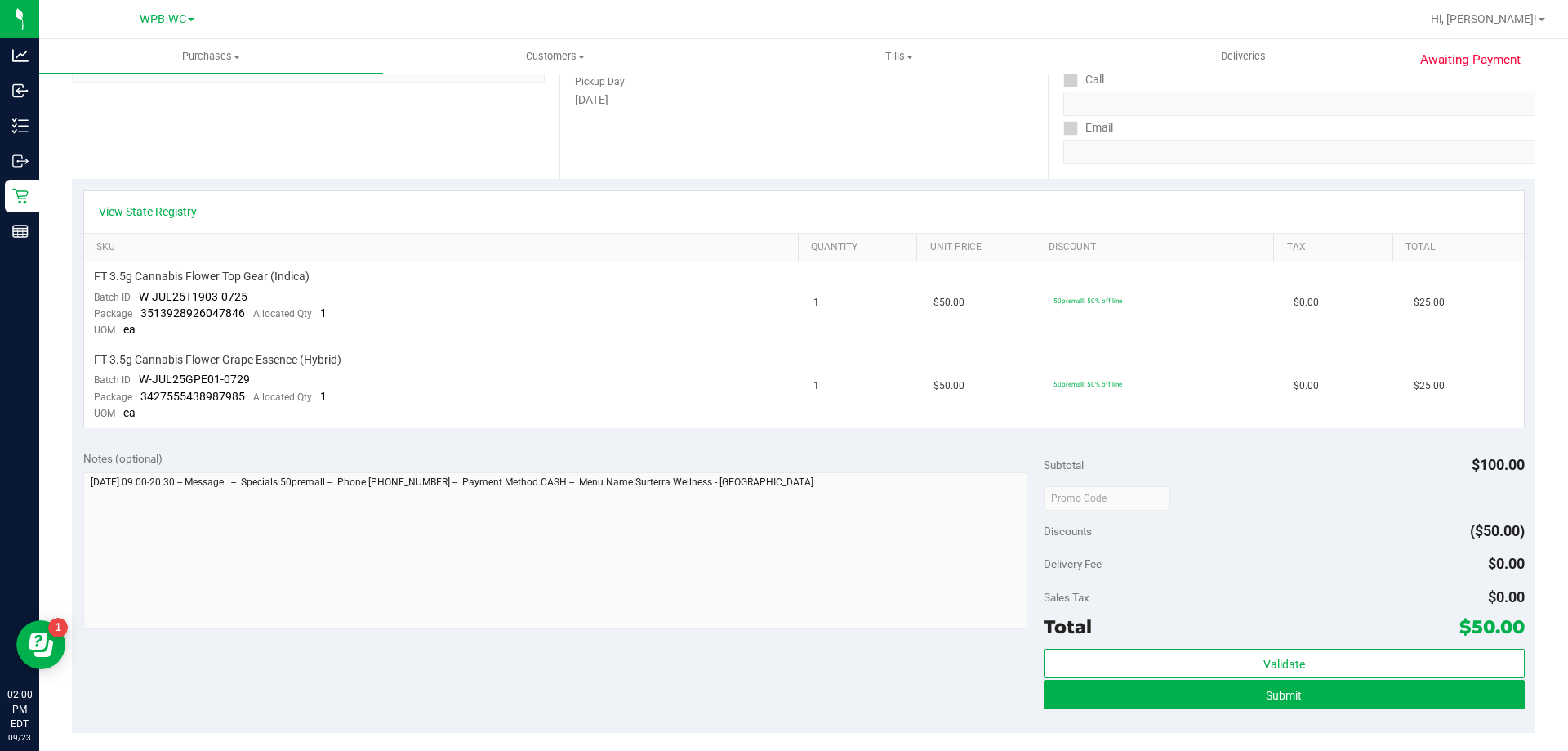
scroll to position [657, 0]
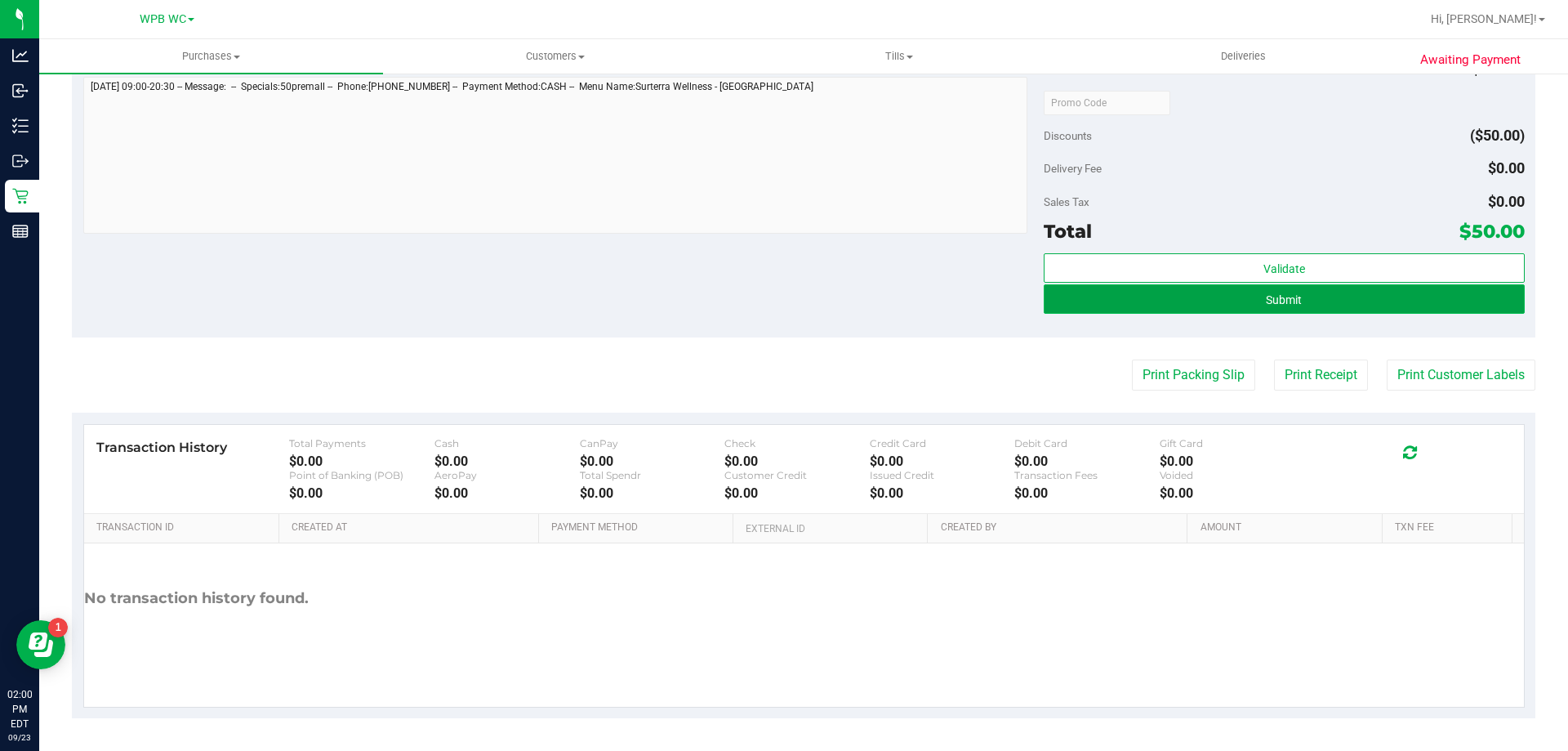
click at [1319, 301] on button "Submit" at bounding box center [1284, 299] width 480 height 29
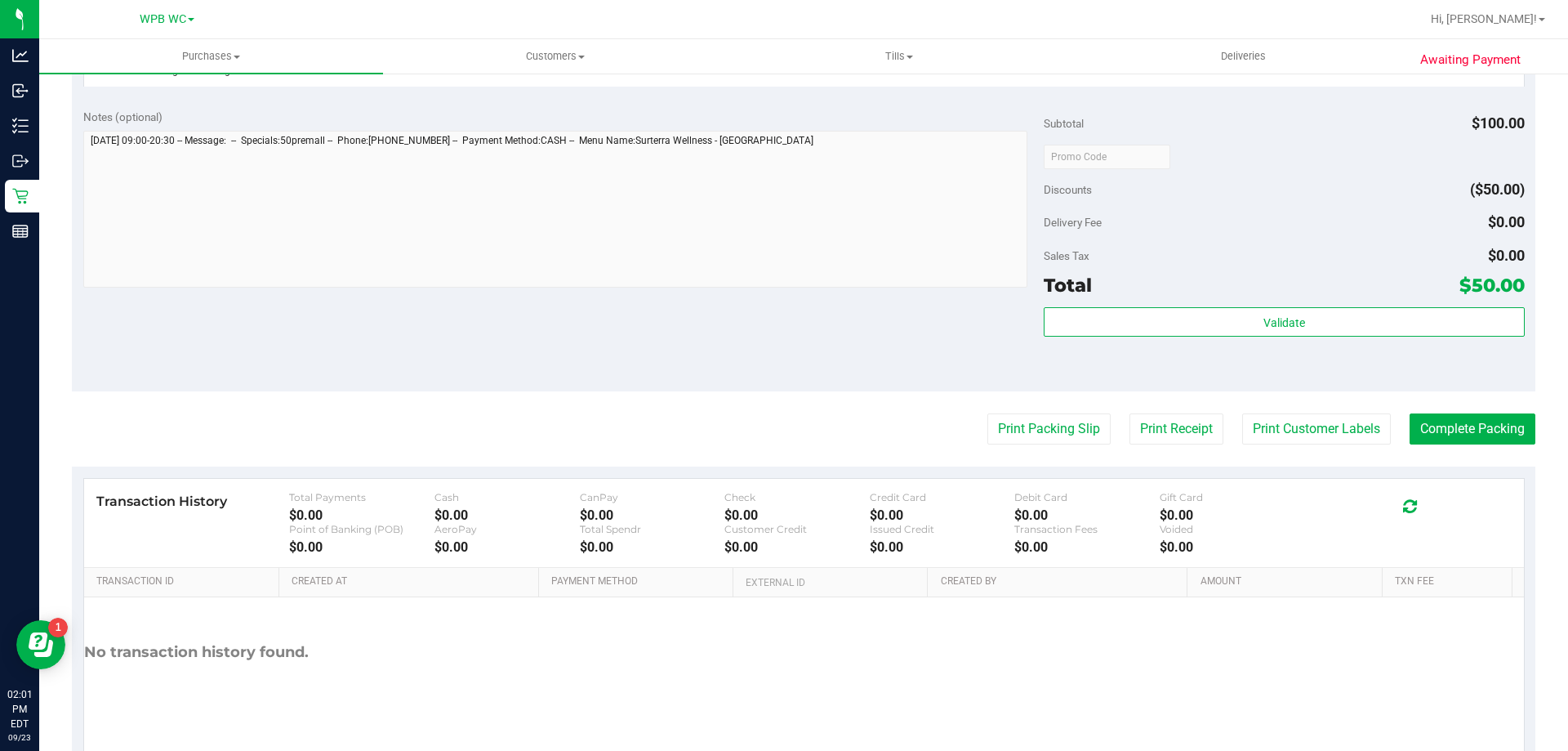
click at [1259, 362] on div "Validate" at bounding box center [1284, 343] width 480 height 73
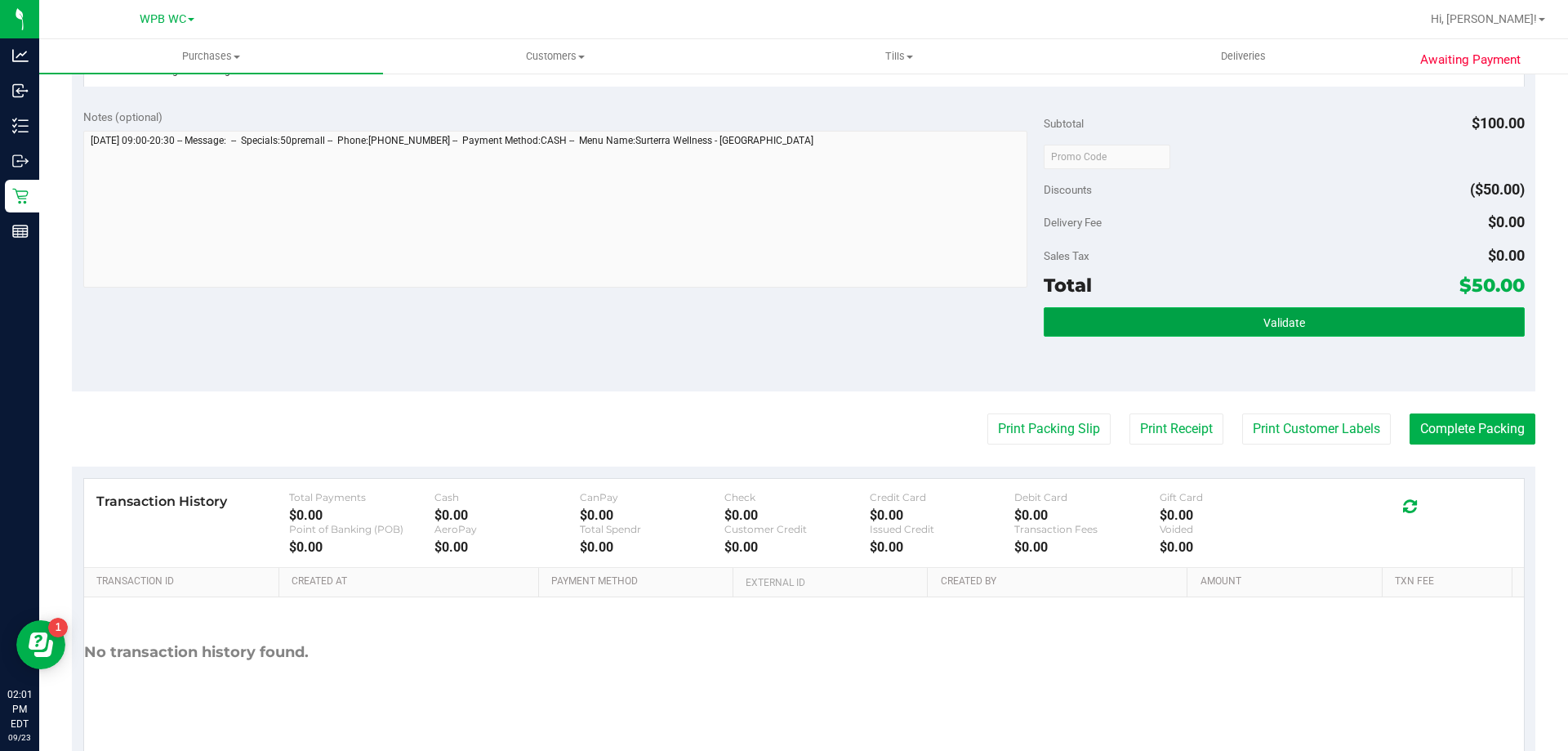
click at [1271, 313] on button "Validate" at bounding box center [1284, 321] width 480 height 29
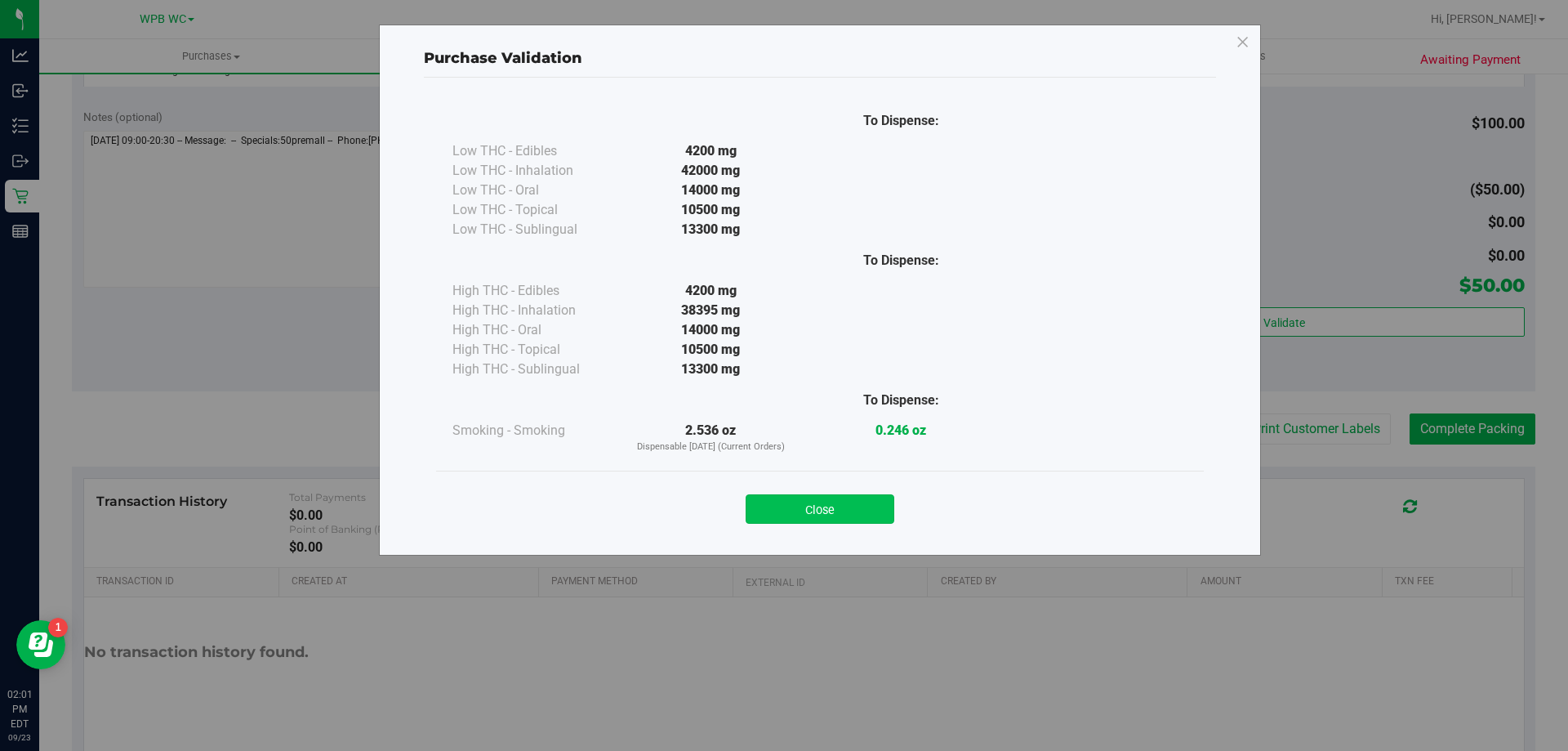
click at [891, 521] on button "Close" at bounding box center [820, 509] width 149 height 29
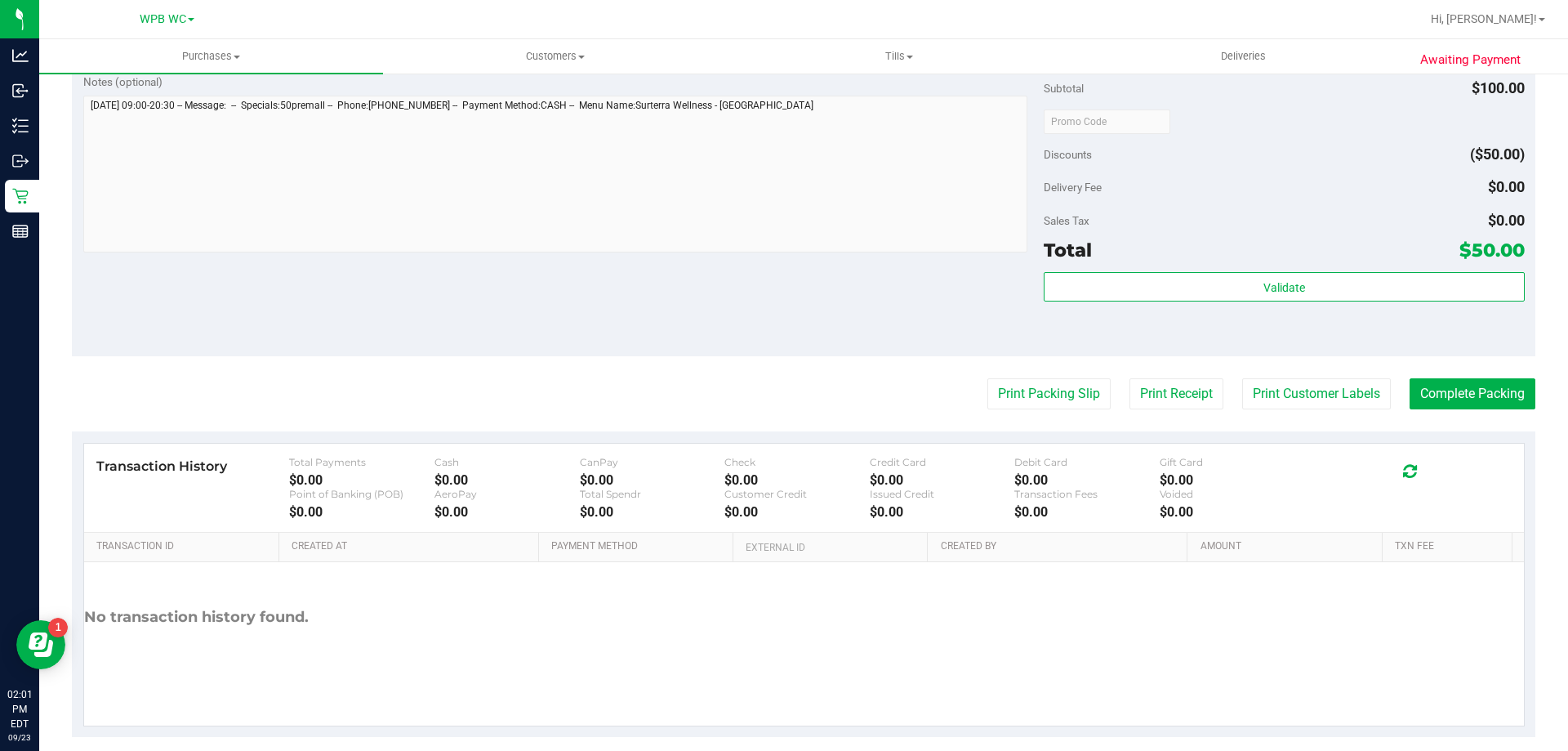
scroll to position [710, 0]
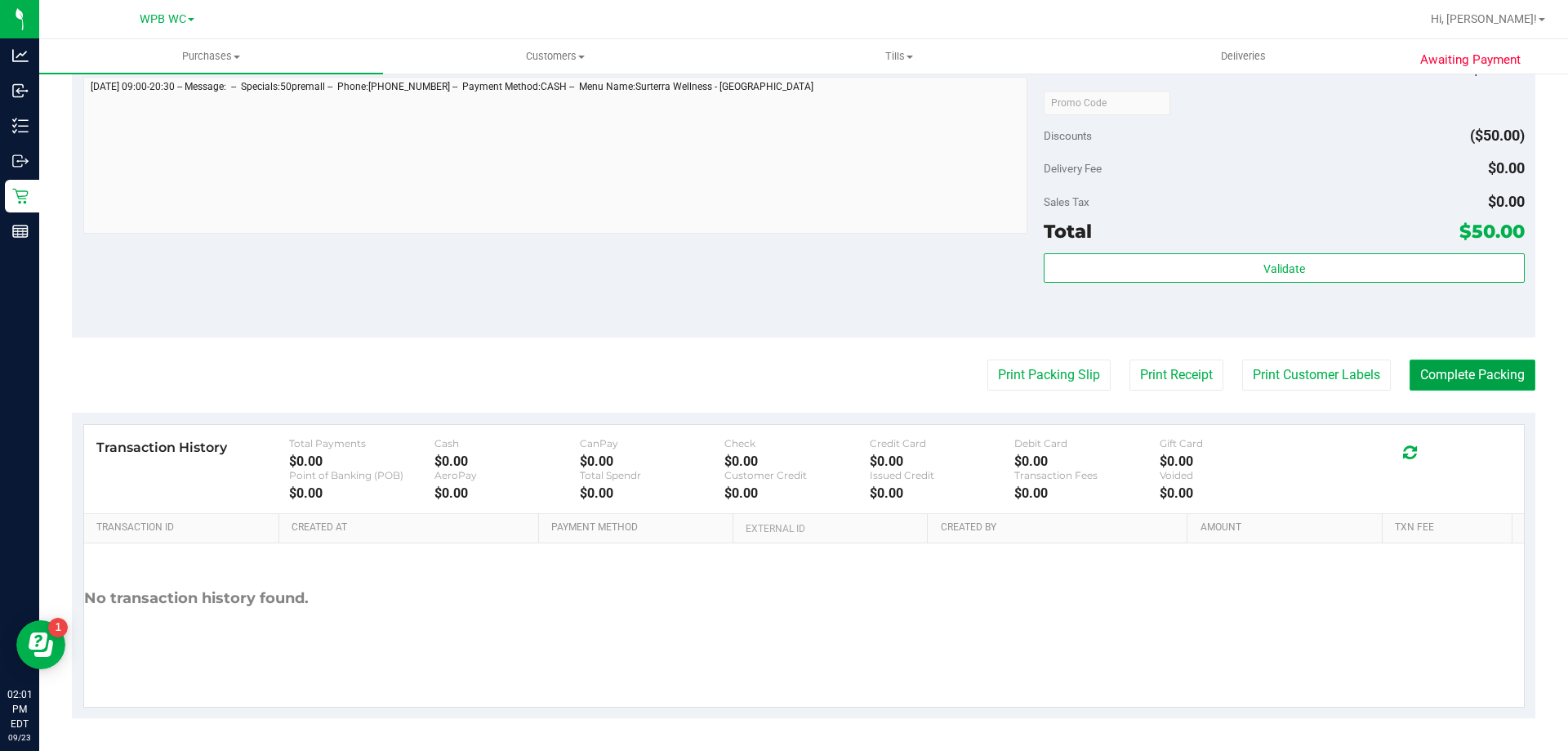
click at [1429, 366] on button "Complete Packing" at bounding box center [1472, 375] width 126 height 31
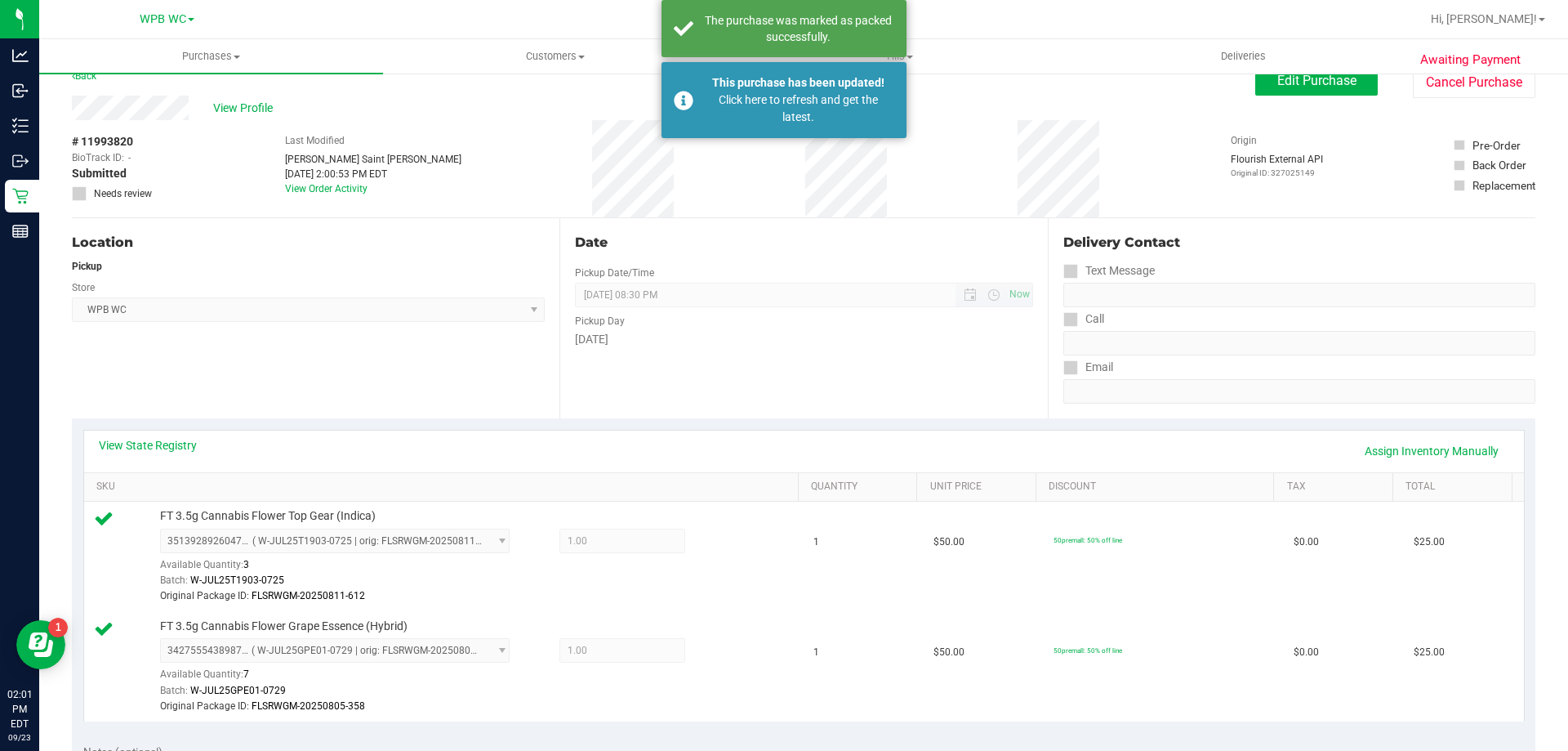
scroll to position [0, 0]
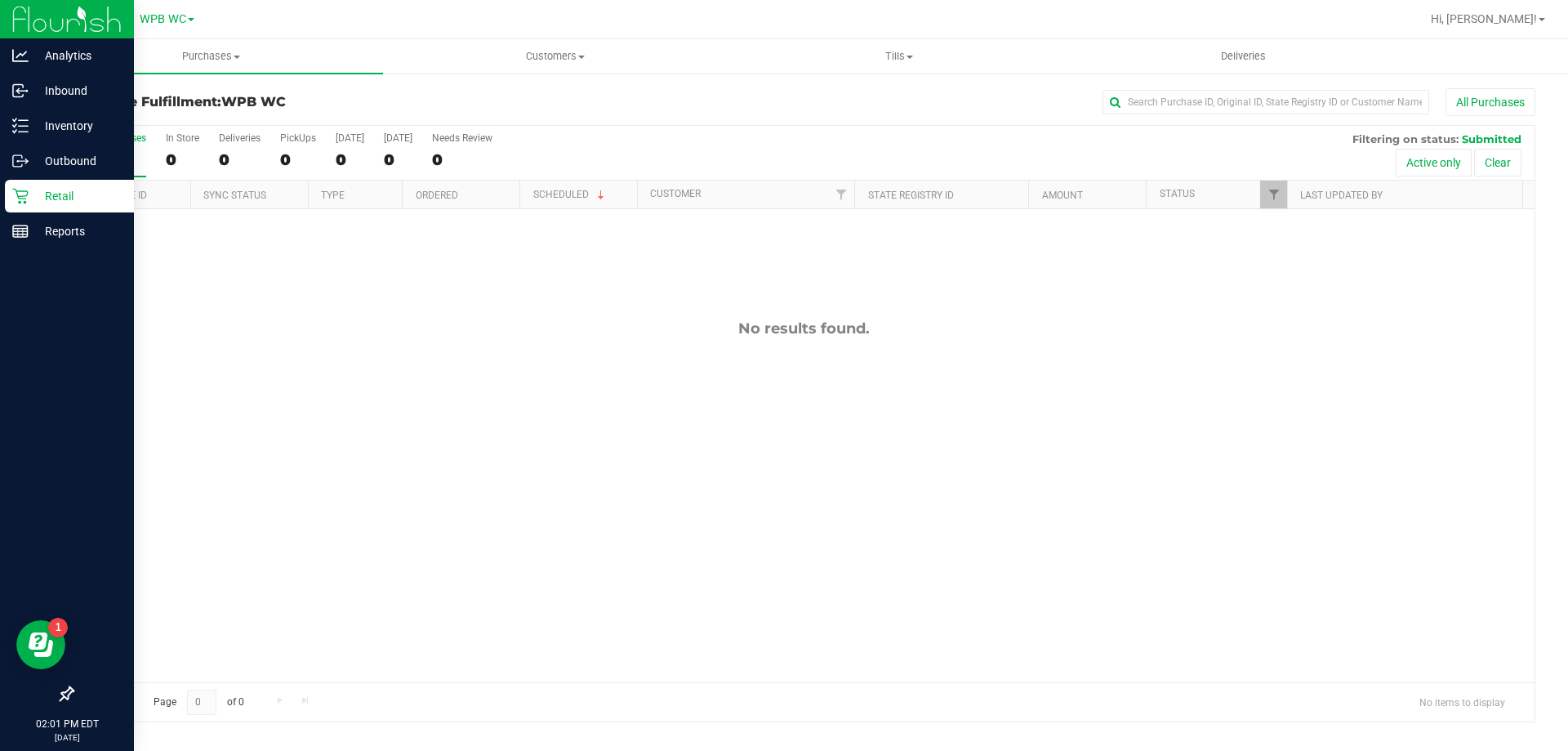
click at [41, 198] on p "Retail" at bounding box center [77, 195] width 98 height 20
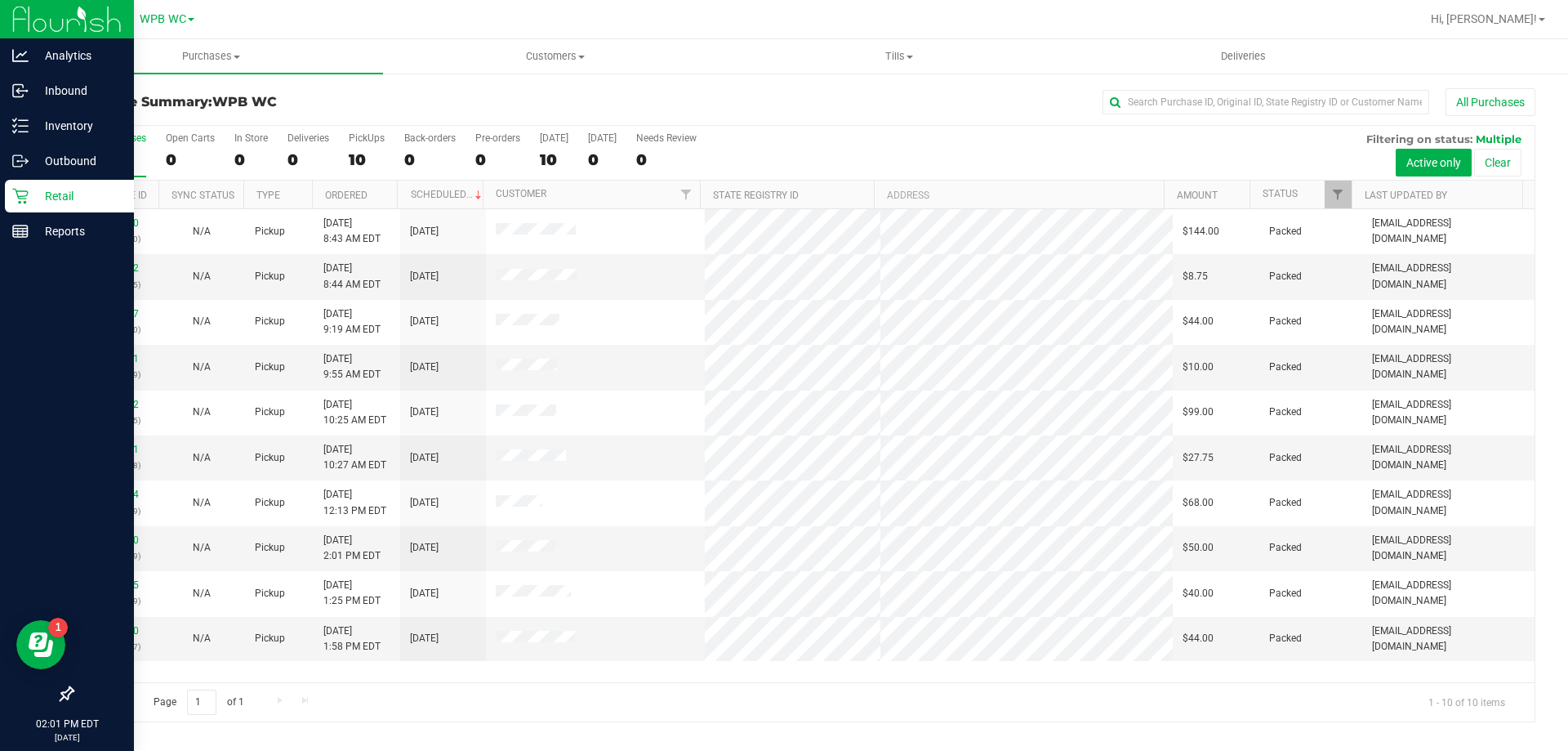
click at [48, 197] on p "Retail" at bounding box center [77, 195] width 98 height 20
